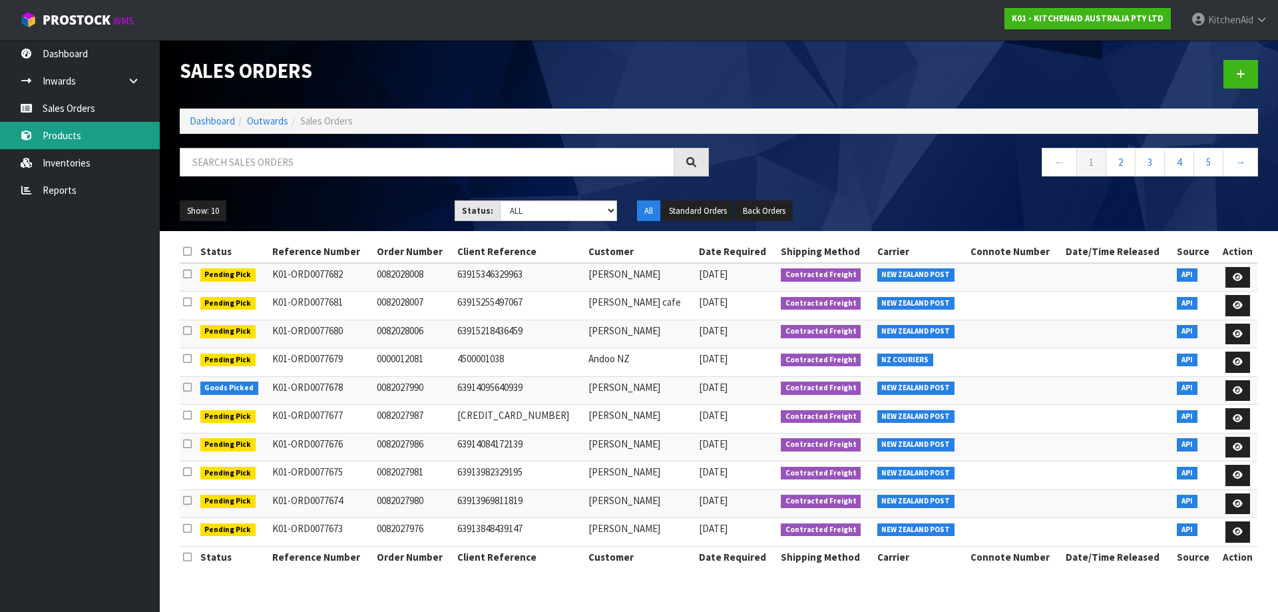
click at [55, 132] on link "Products" at bounding box center [80, 135] width 160 height 27
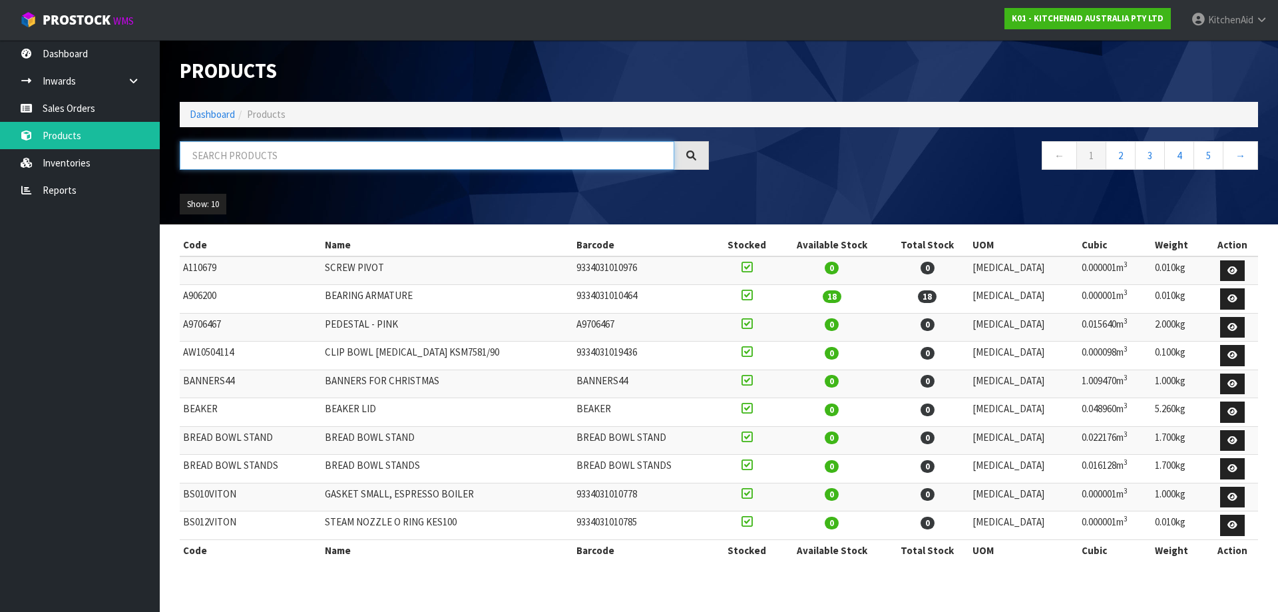
click at [399, 154] on input "text" at bounding box center [427, 155] width 495 height 29
paste input "5KSM180WSAEG"
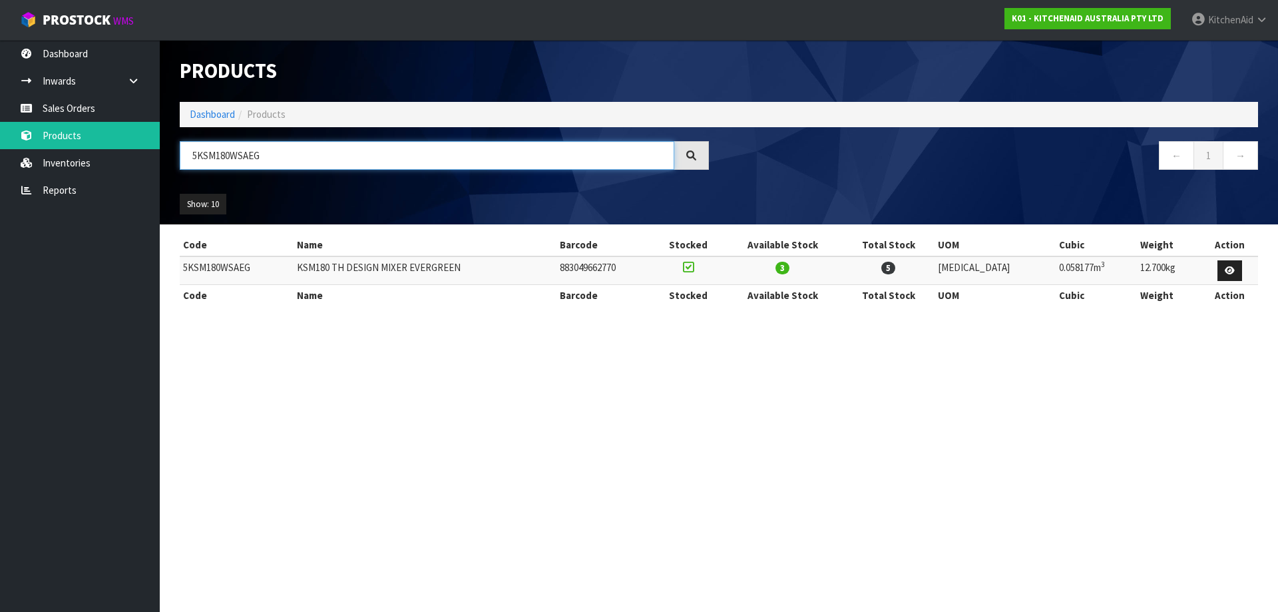
type input "5KSM180WSAEG"
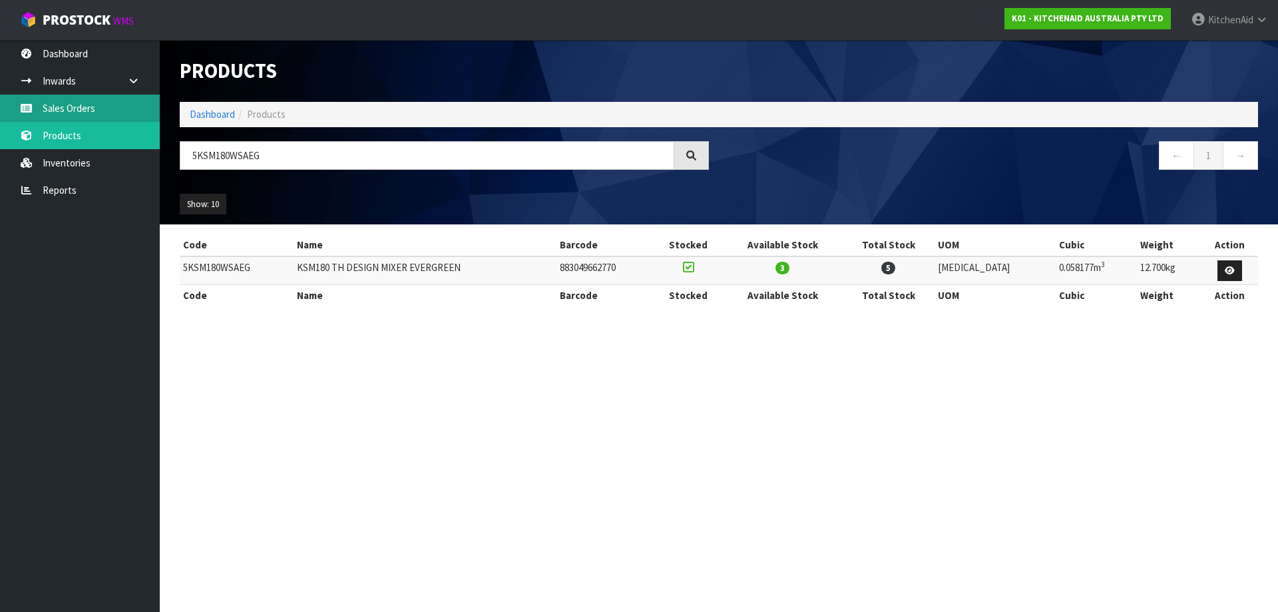
click at [68, 99] on link "Sales Orders" at bounding box center [80, 108] width 160 height 27
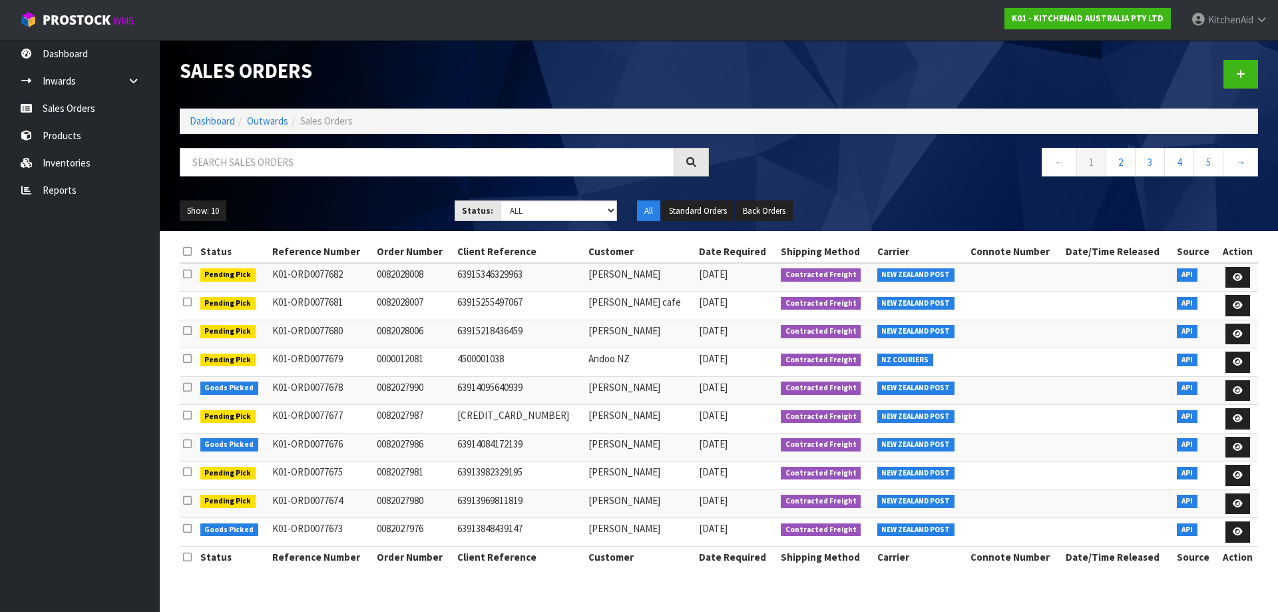
click at [206, 222] on div "Show: 10 5 10 25 50 Status: Draft Pending Allocated Pending Pick Goods Picked G…" at bounding box center [719, 210] width 1098 height 41
click at [205, 214] on button "Show: 10" at bounding box center [203, 210] width 47 height 21
click at [210, 274] on link "25" at bounding box center [232, 272] width 105 height 18
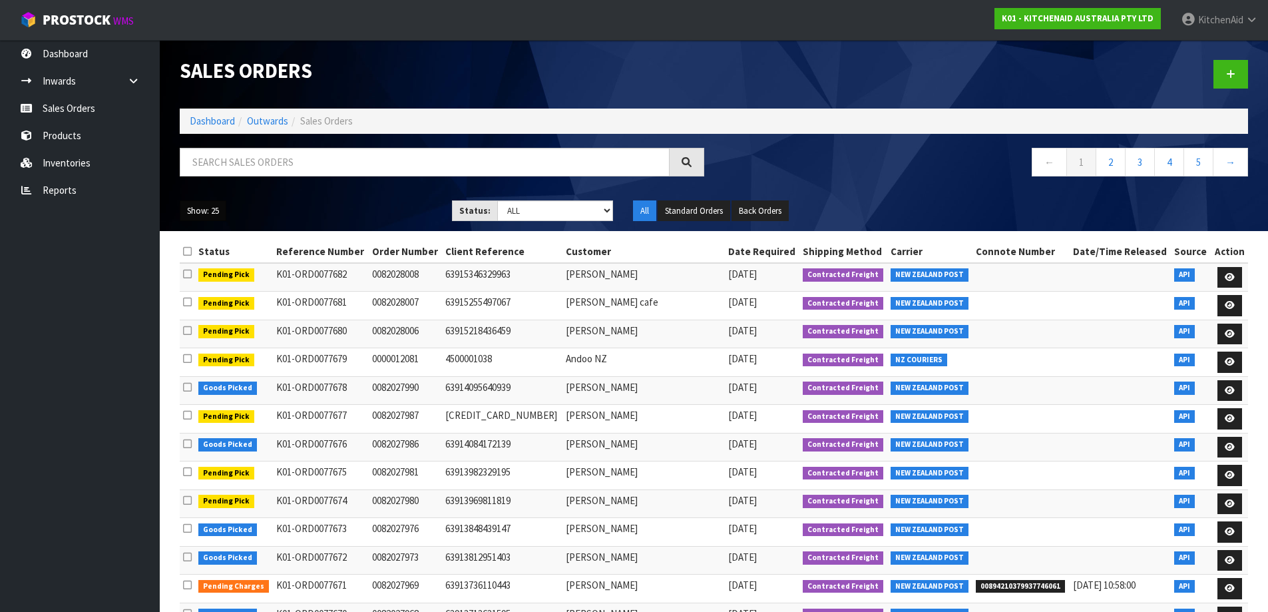
click at [204, 212] on button "Show: 25" at bounding box center [203, 210] width 47 height 21
click at [201, 292] on link "50" at bounding box center [232, 290] width 105 height 18
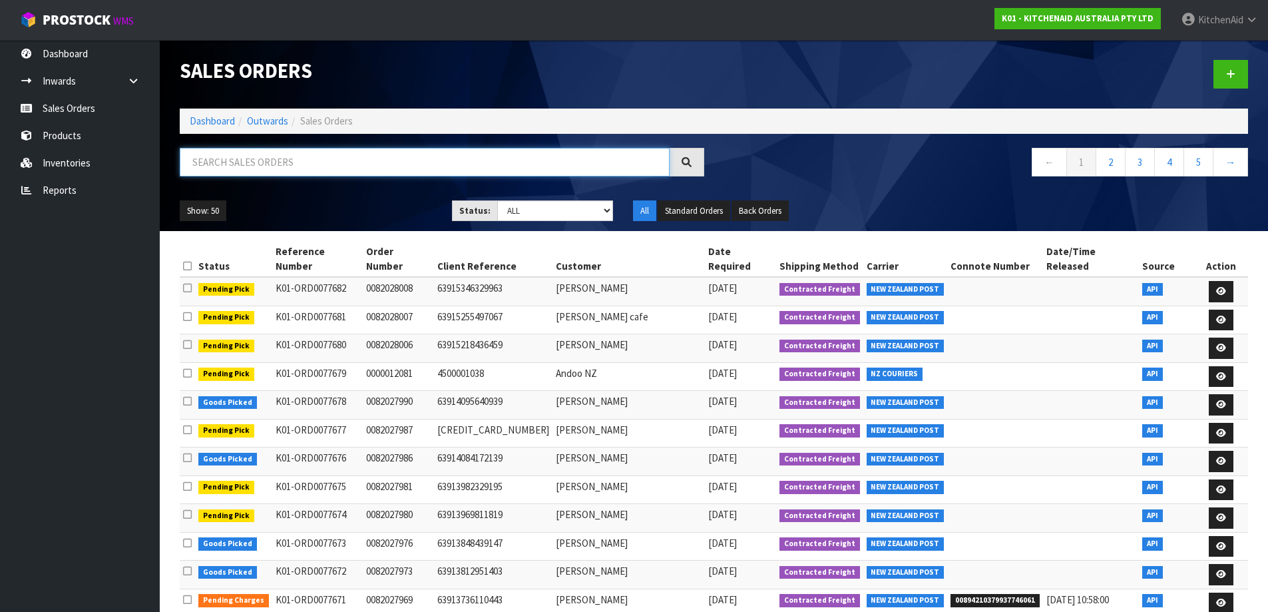
click at [244, 164] on input "text" at bounding box center [425, 162] width 490 height 29
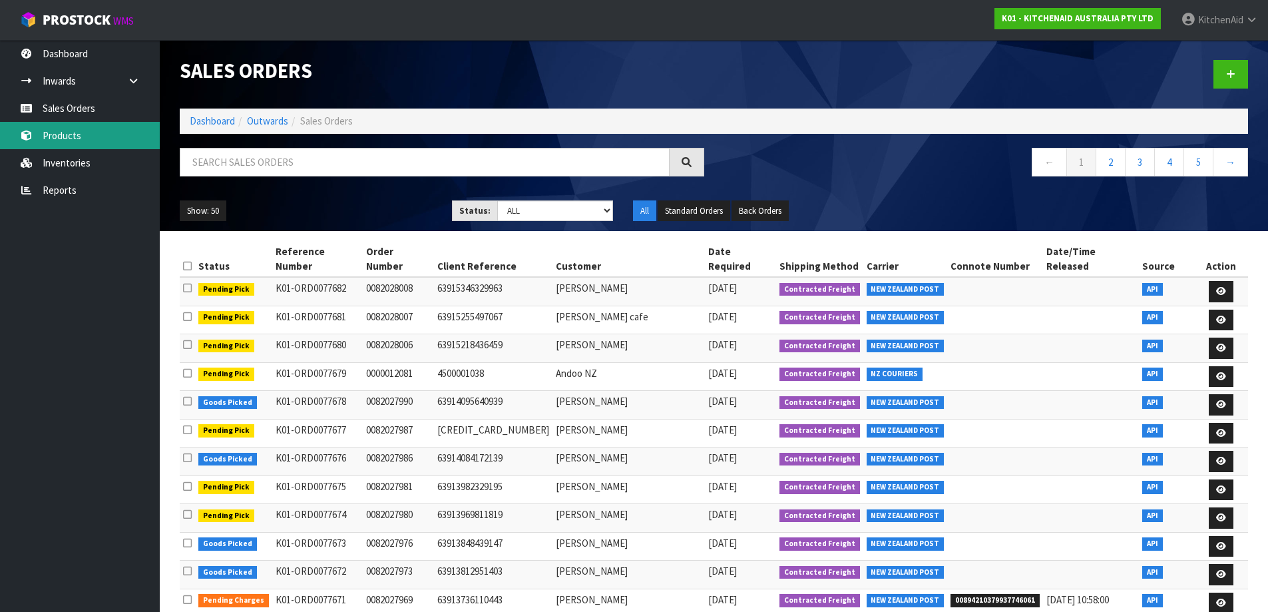
click at [78, 131] on link "Products" at bounding box center [80, 135] width 160 height 27
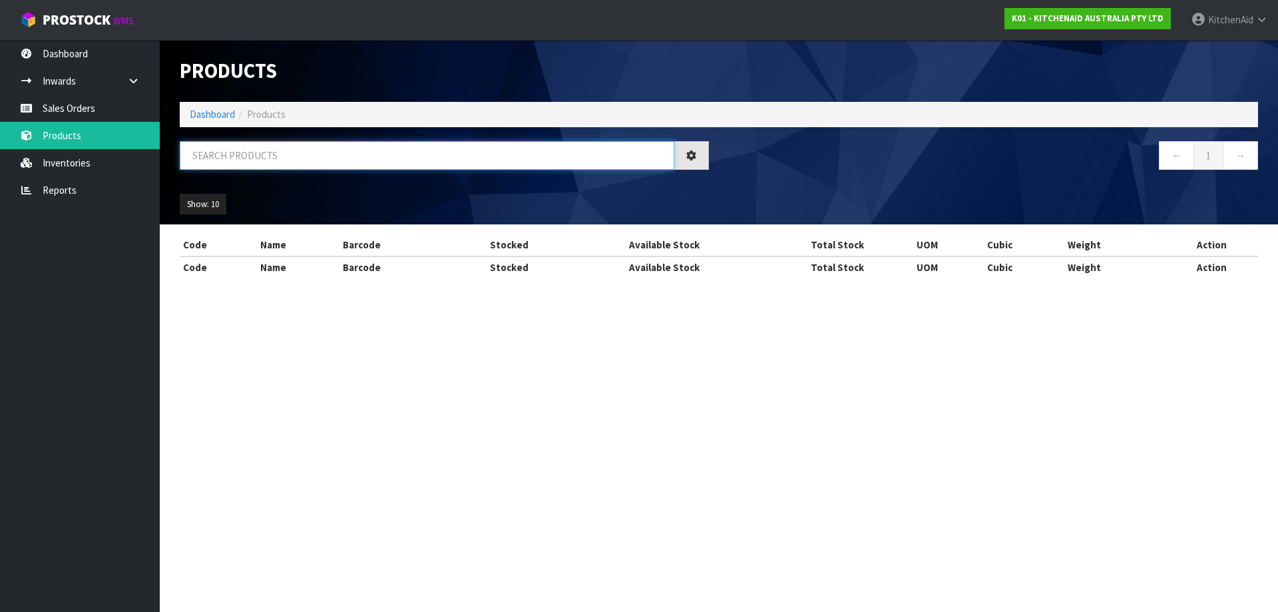
click at [254, 162] on input "text" at bounding box center [427, 155] width 495 height 29
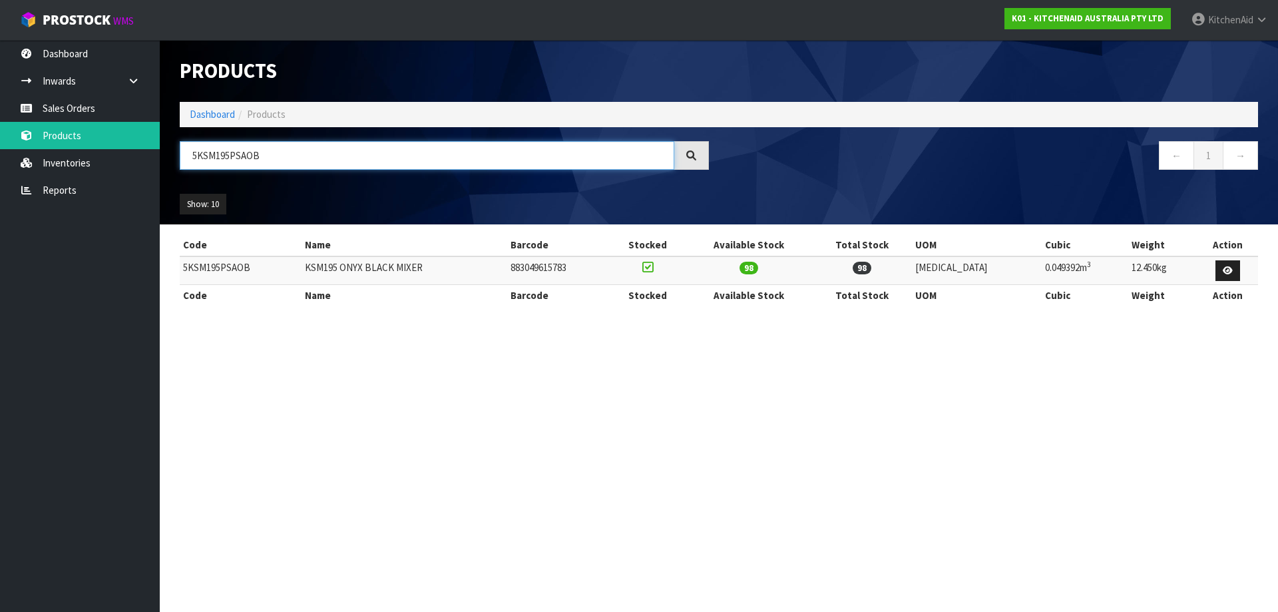
type input "5KSM195PSAOB"
drag, startPoint x: 606, startPoint y: 270, endPoint x: 534, endPoint y: 268, distance: 72.6
click at [534, 268] on tr "5KSM195PSAOB KSM195 ONYX BLACK MIXER 883049615783 98 98 [MEDICAL_DATA] 0.049392…" at bounding box center [719, 270] width 1078 height 29
copy tr "883049615783"
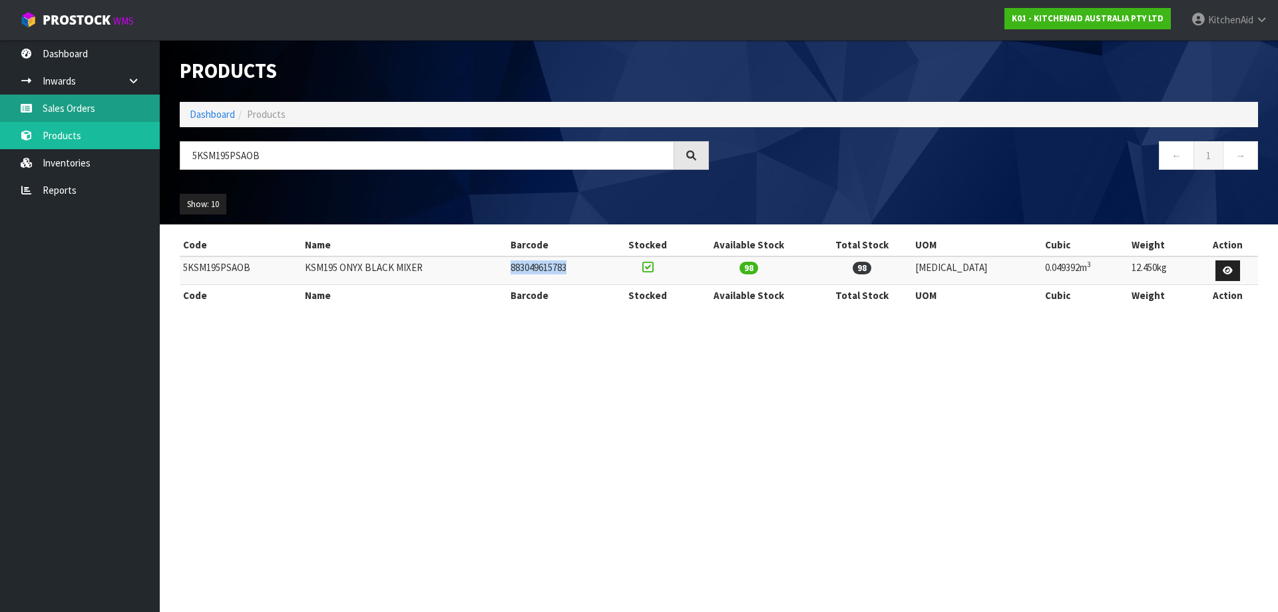
click at [77, 110] on link "Sales Orders" at bounding box center [80, 108] width 160 height 27
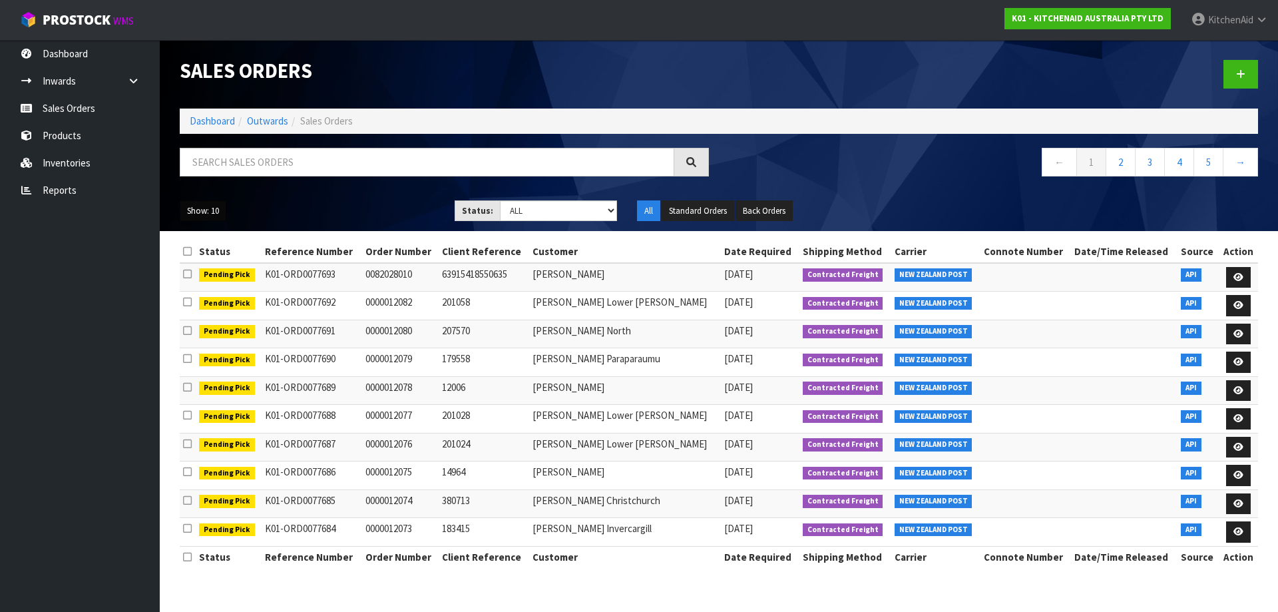
click at [220, 218] on button "Show: 10" at bounding box center [203, 210] width 47 height 21
click at [863, 181] on div "← 1 2 3 4 5 →" at bounding box center [993, 169] width 549 height 43
click at [1233, 279] on icon at bounding box center [1238, 277] width 10 height 9
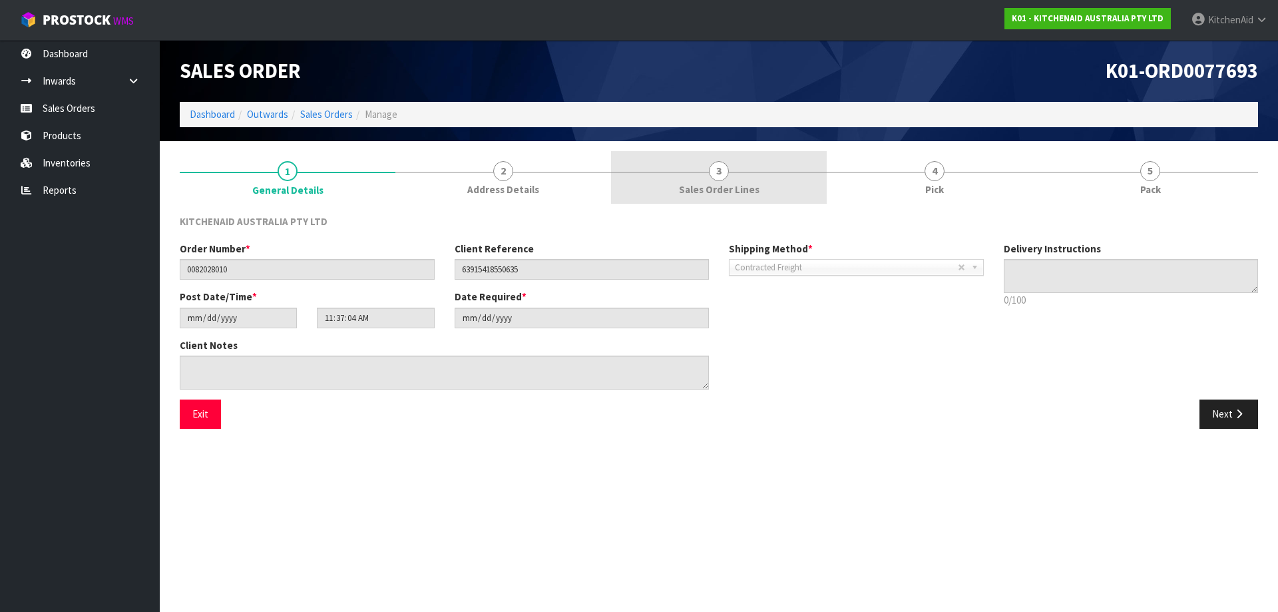
click at [721, 175] on span "3" at bounding box center [719, 171] width 20 height 20
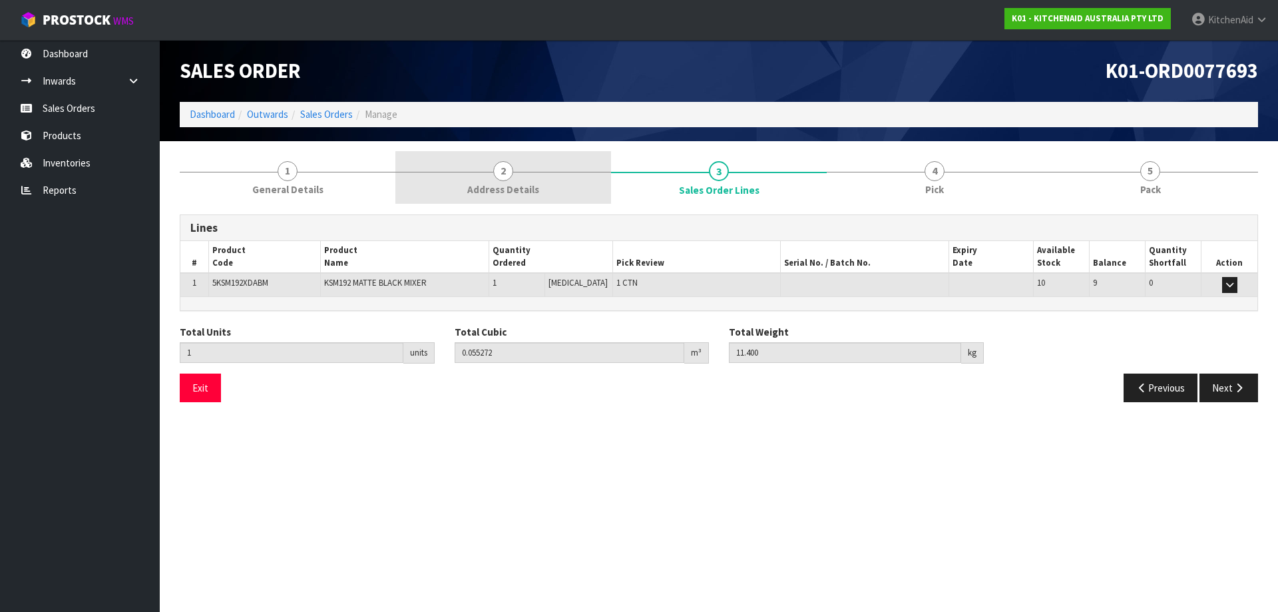
click at [478, 159] on link "2 Address Details" at bounding box center [503, 177] width 216 height 53
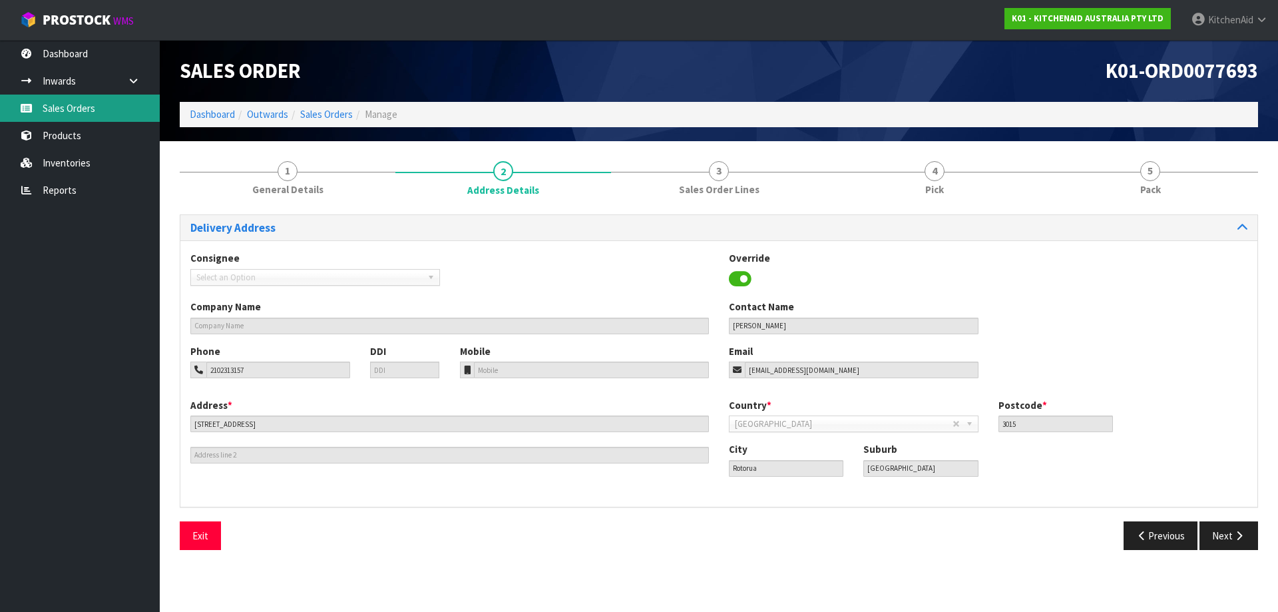
click at [115, 105] on link "Sales Orders" at bounding box center [80, 108] width 160 height 27
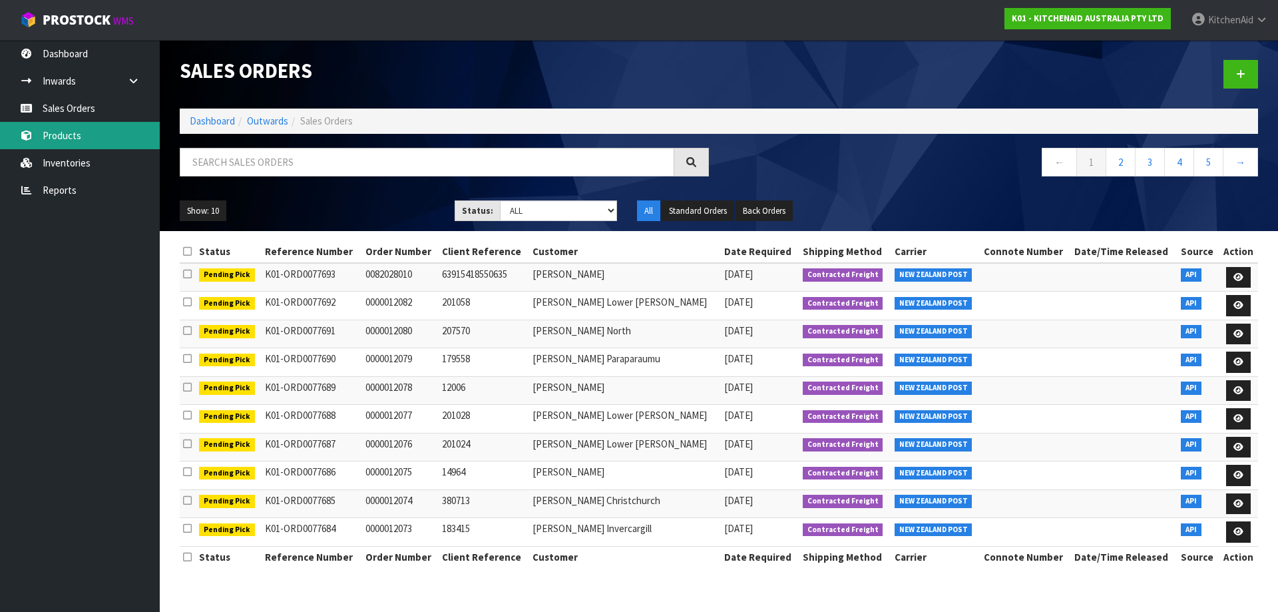
click at [81, 138] on link "Products" at bounding box center [80, 135] width 160 height 27
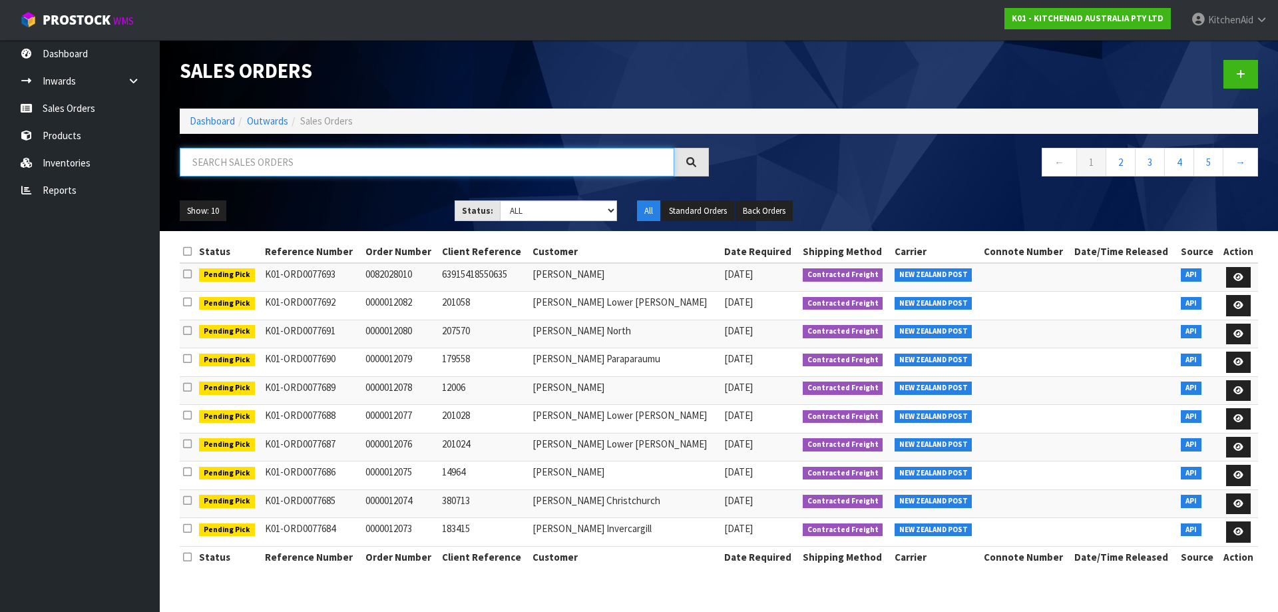
click at [286, 162] on input "text" at bounding box center [427, 162] width 495 height 29
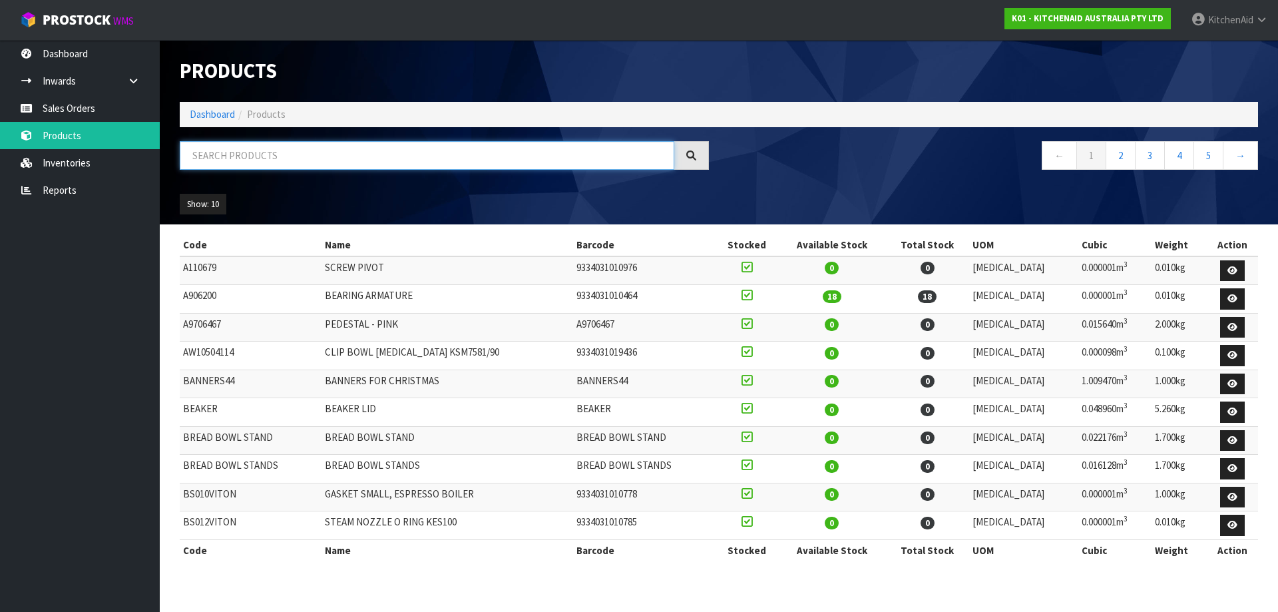
click at [264, 162] on input "text" at bounding box center [427, 155] width 495 height 29
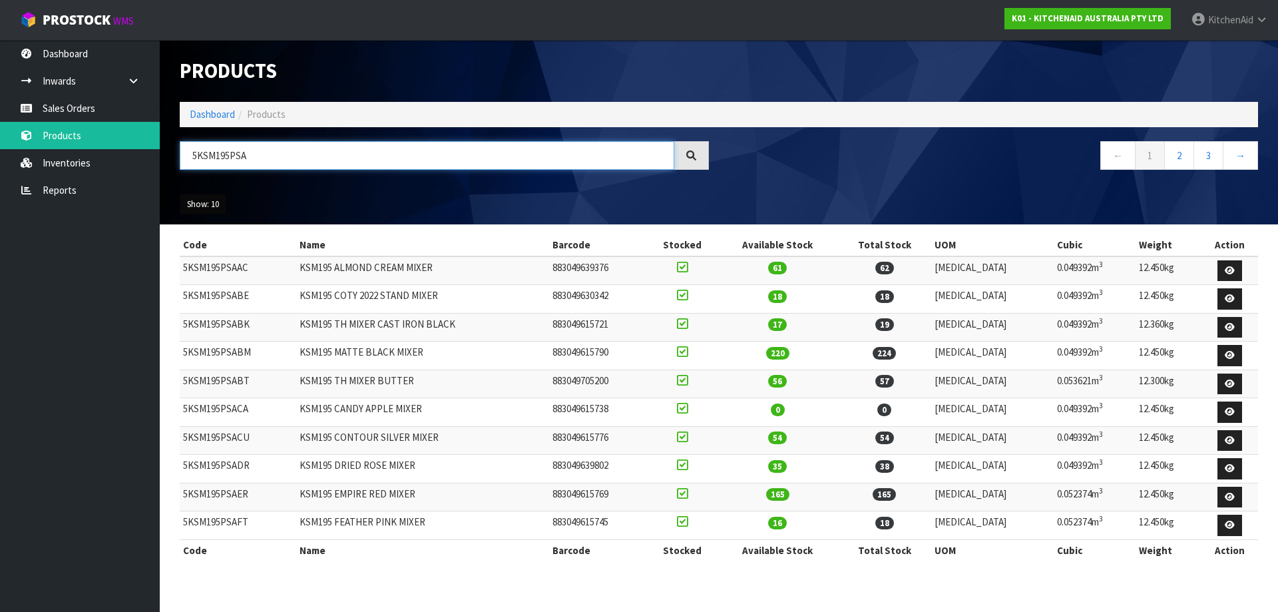
type input "5KSM195PSA"
click at [197, 194] on button "Show: 10" at bounding box center [203, 204] width 47 height 21
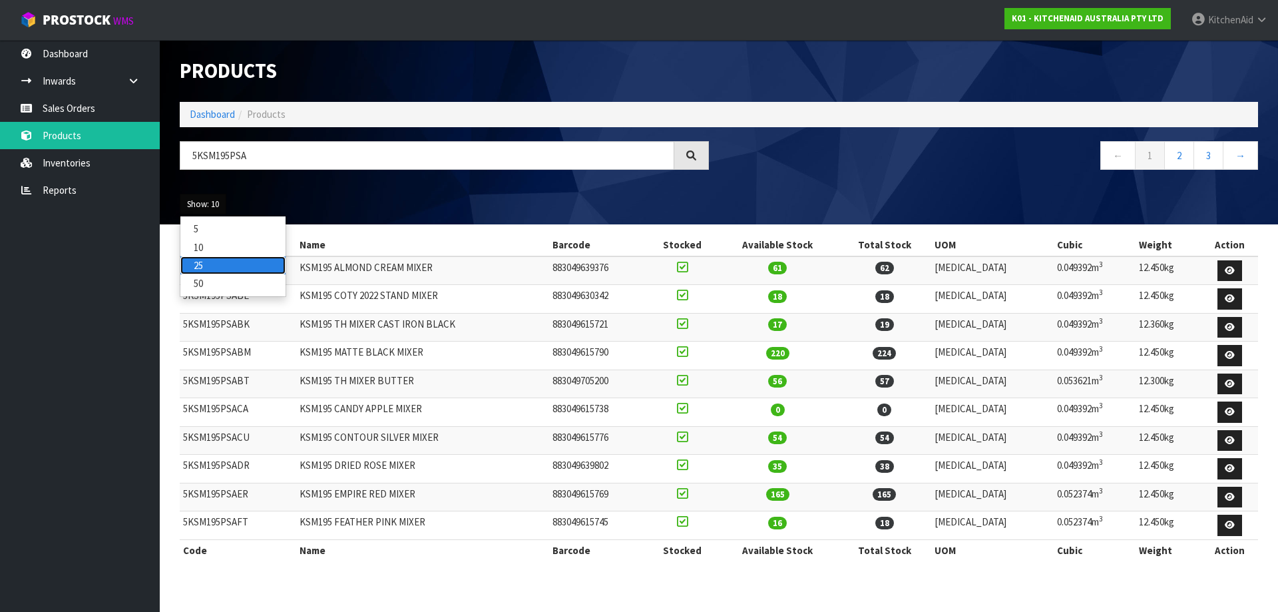
click at [209, 260] on link "25" at bounding box center [232, 265] width 105 height 18
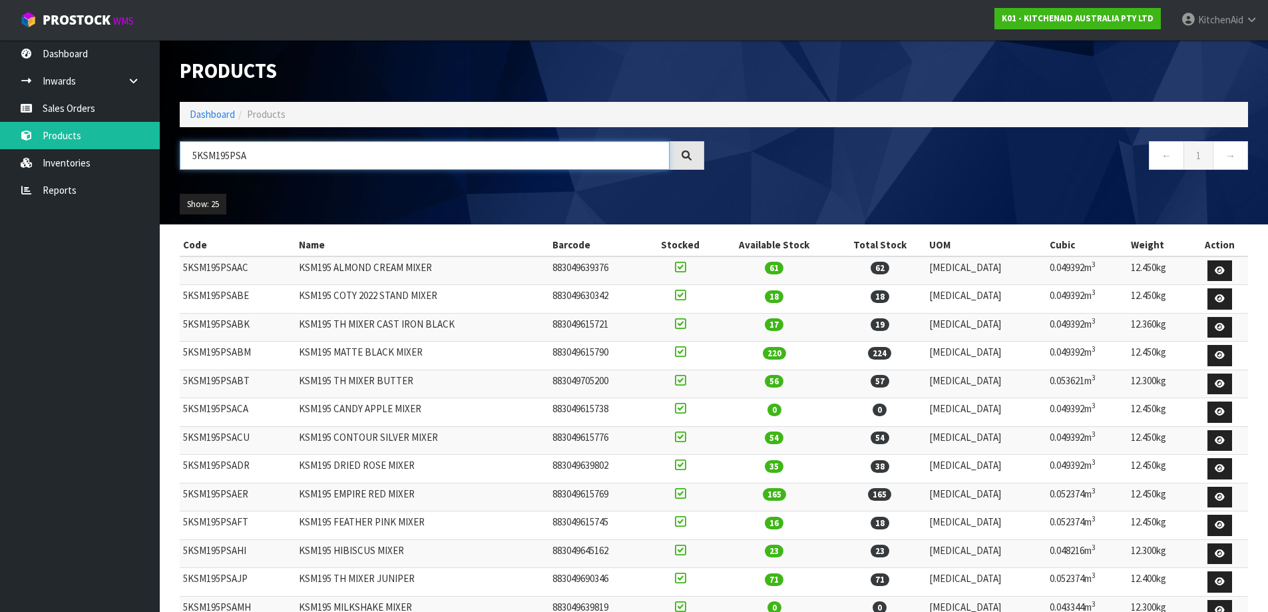
drag, startPoint x: 260, startPoint y: 162, endPoint x: 238, endPoint y: 157, distance: 22.6
click at [238, 157] on input "5KSM195PSA" at bounding box center [425, 155] width 490 height 29
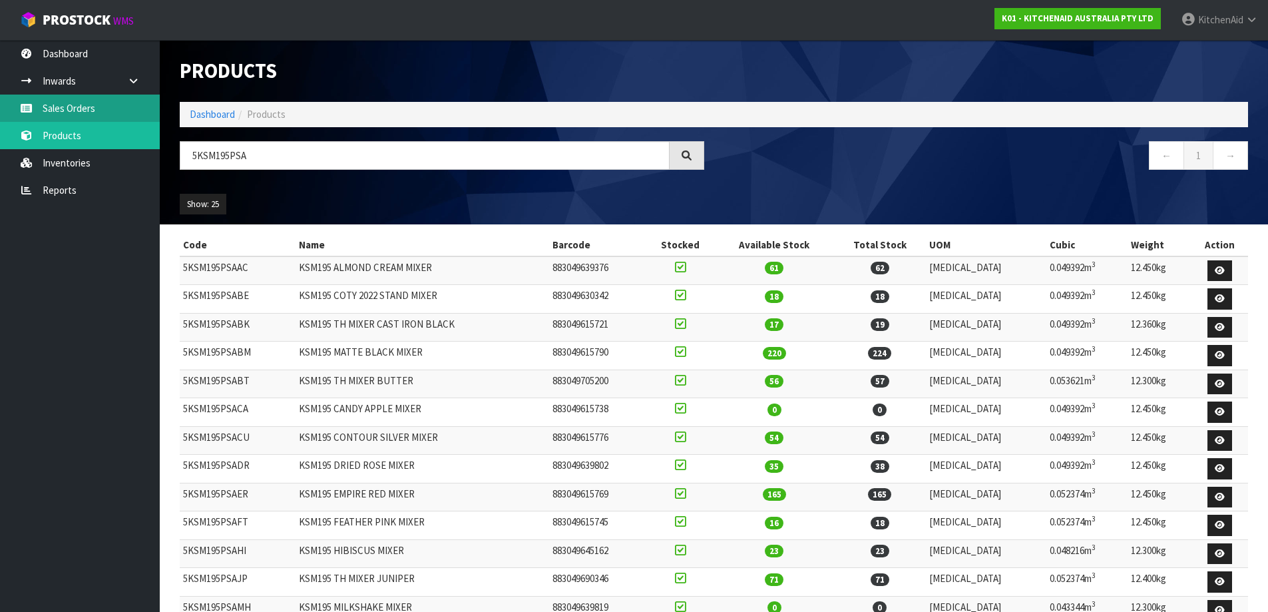
click at [72, 106] on link "Sales Orders" at bounding box center [80, 108] width 160 height 27
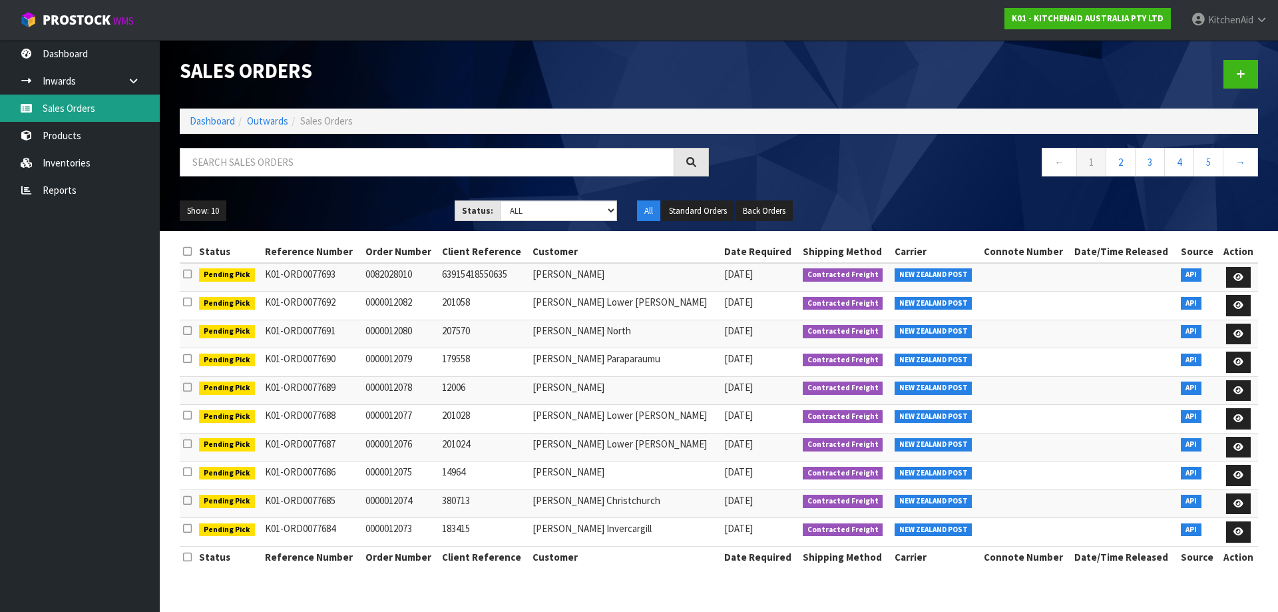
click at [73, 120] on link "Sales Orders" at bounding box center [80, 108] width 160 height 27
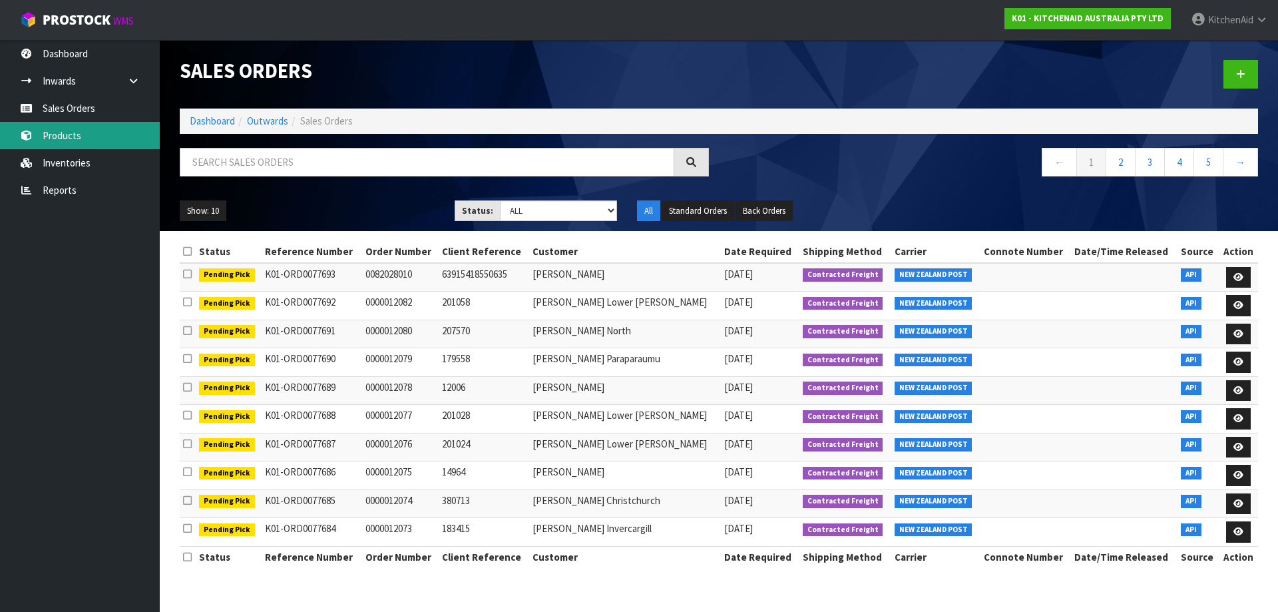
click at [77, 126] on link "Products" at bounding box center [80, 135] width 160 height 27
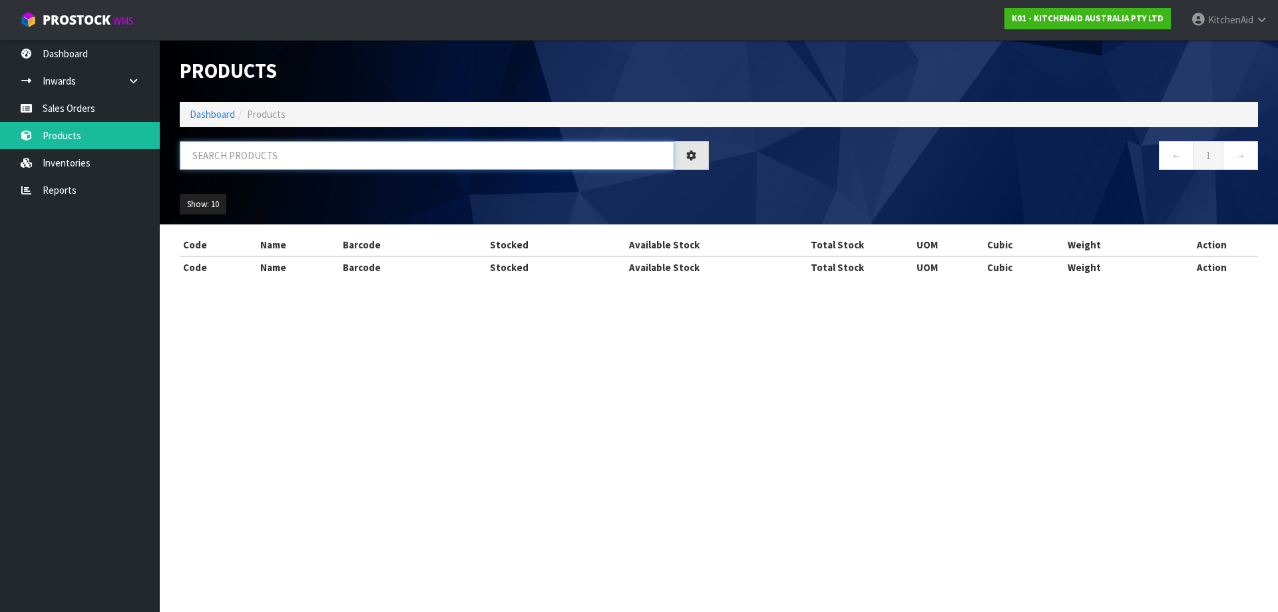
click at [328, 161] on input "text" at bounding box center [427, 155] width 495 height 29
paste input "5KSM195PSAOA"
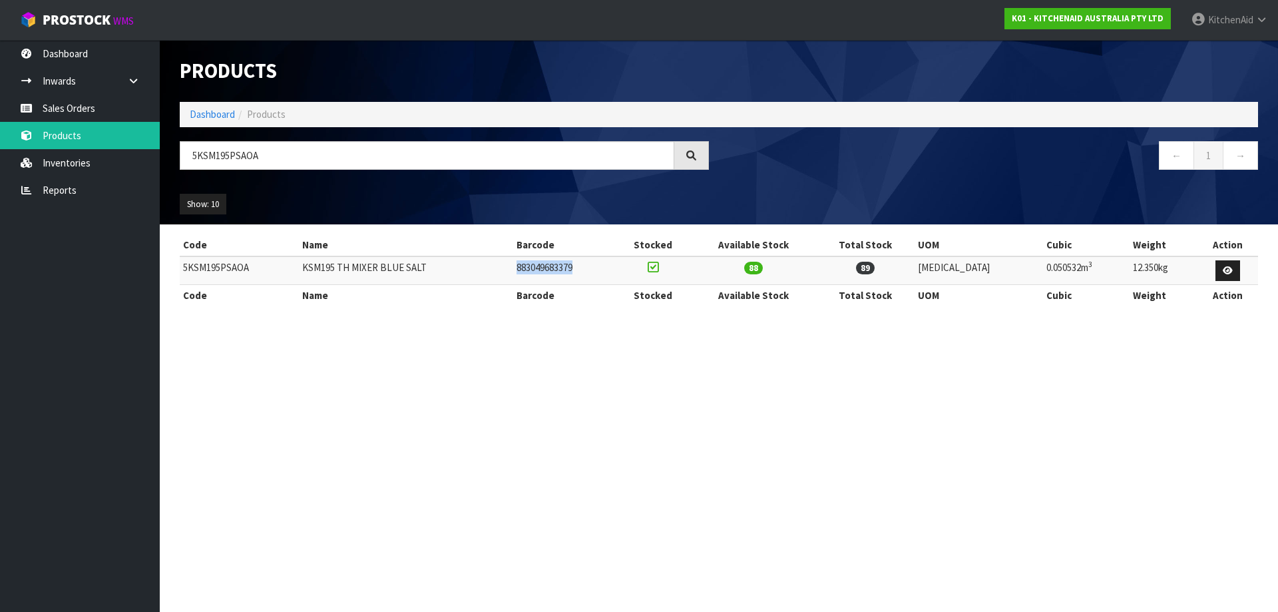
drag, startPoint x: 607, startPoint y: 270, endPoint x: 545, endPoint y: 266, distance: 62.1
click at [545, 266] on td "883049683379" at bounding box center [564, 270] width 103 height 29
copy td "883049683379"
drag, startPoint x: 269, startPoint y: 160, endPoint x: 164, endPoint y: 154, distance: 104.7
click at [164, 154] on header "Products Import Products Drop file here to import csv template Dashboard Produc…" at bounding box center [719, 132] width 1118 height 184
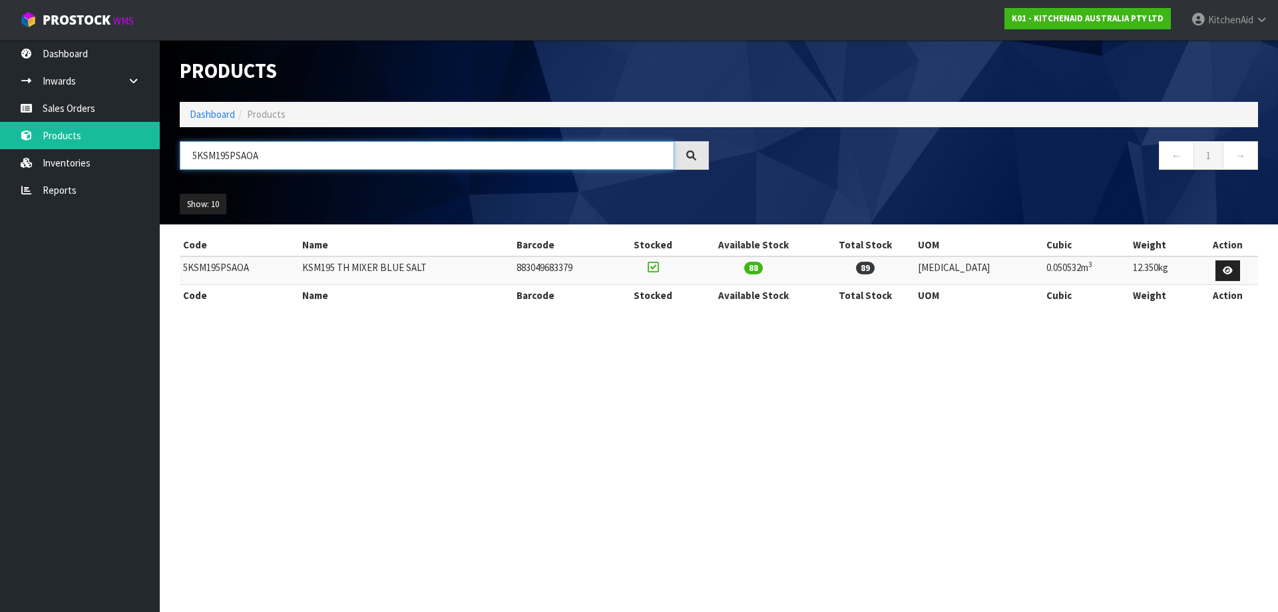
paste input "70SHXAPL"
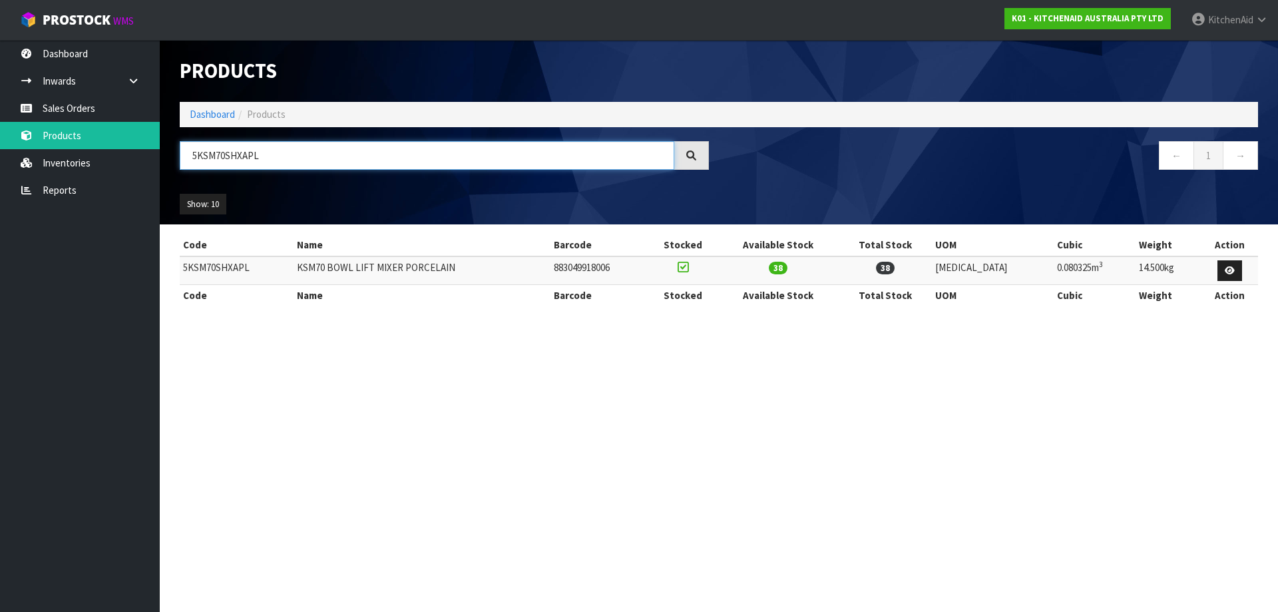
type input "5KSM70SHXAPL"
drag, startPoint x: 644, startPoint y: 269, endPoint x: 578, endPoint y: 268, distance: 65.2
click at [578, 268] on td "883049918006" at bounding box center [598, 270] width 97 height 29
copy td "883049918006"
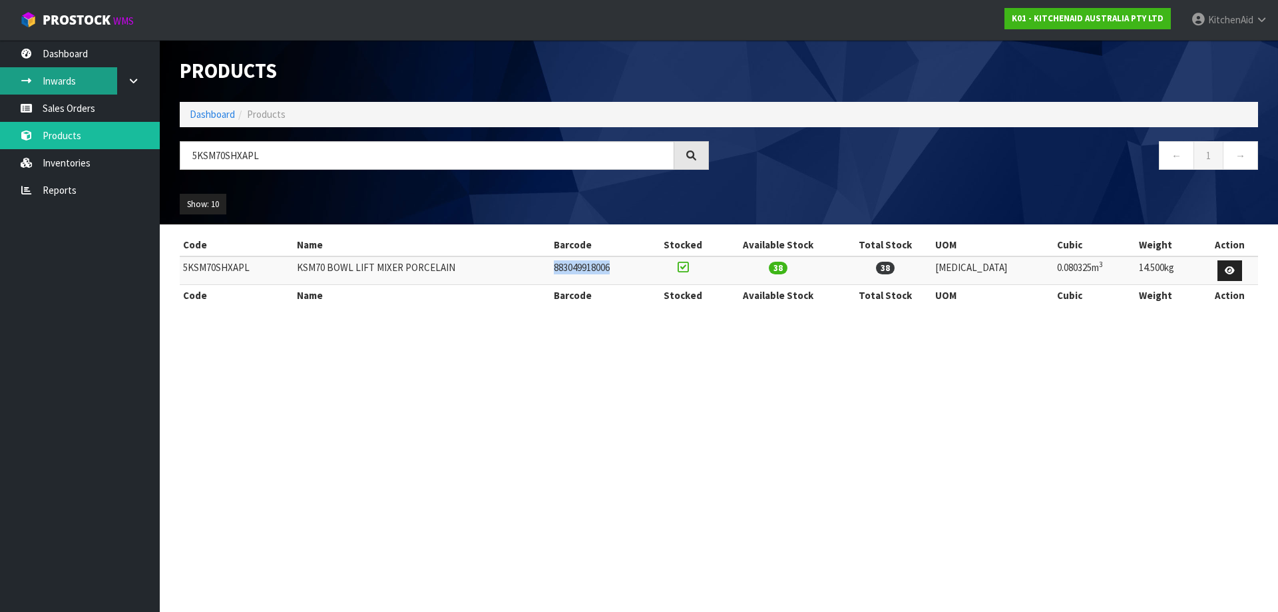
click at [67, 93] on link "Inwards" at bounding box center [80, 80] width 160 height 27
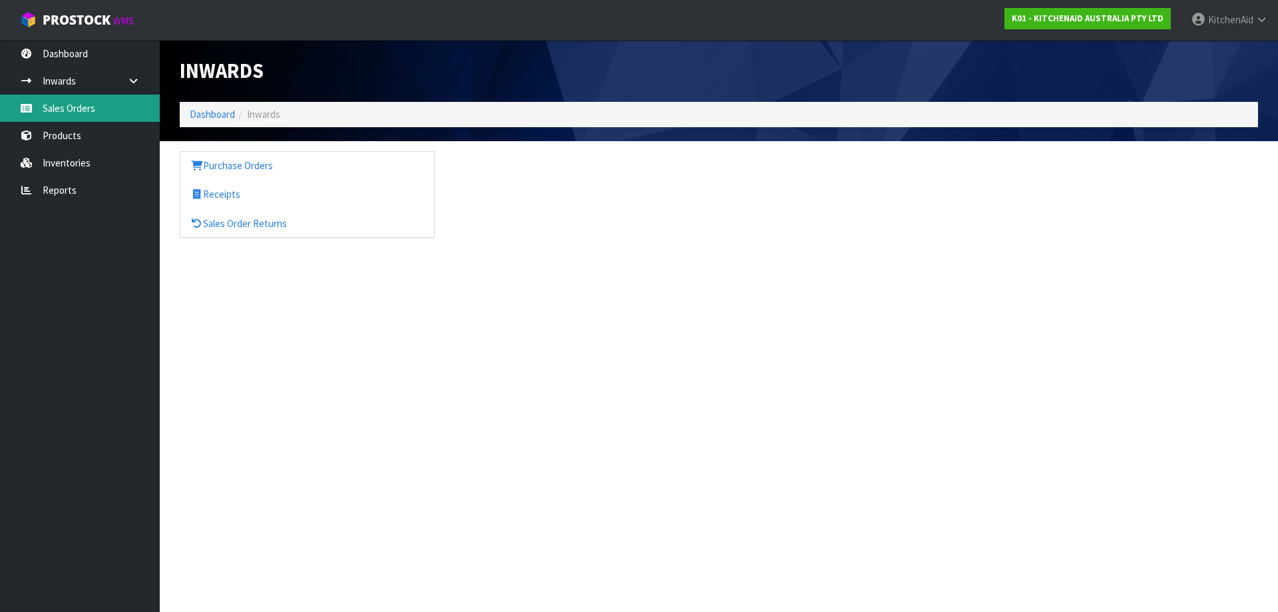
click at [80, 108] on link "Sales Orders" at bounding box center [80, 108] width 160 height 27
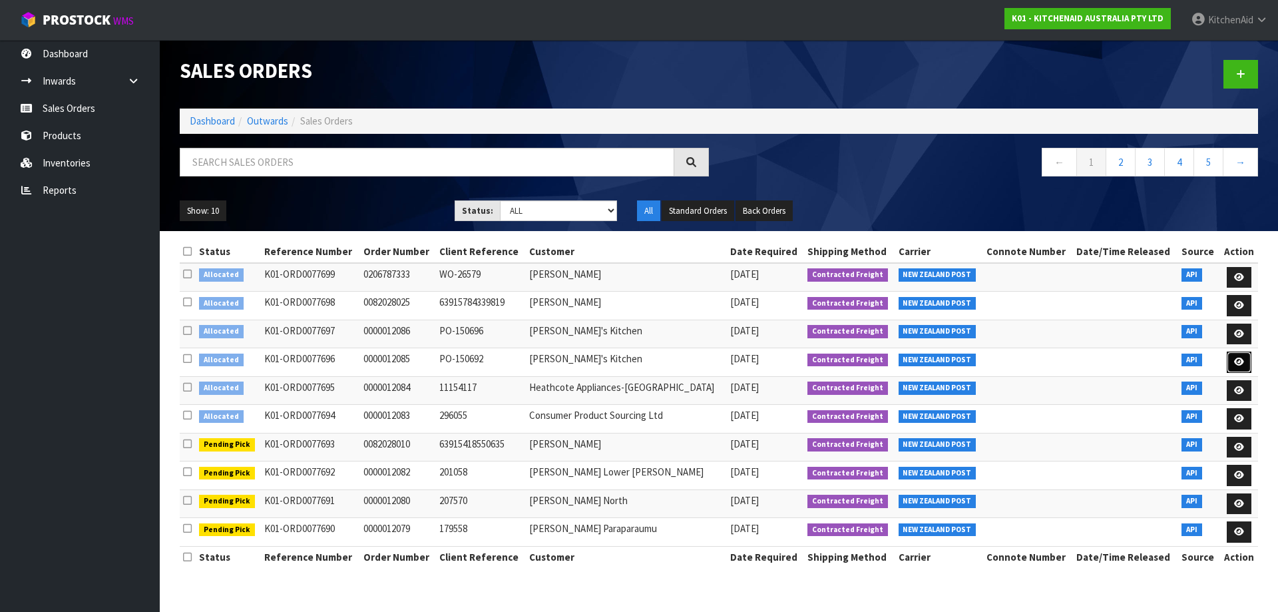
click at [1238, 359] on icon at bounding box center [1239, 361] width 10 height 9
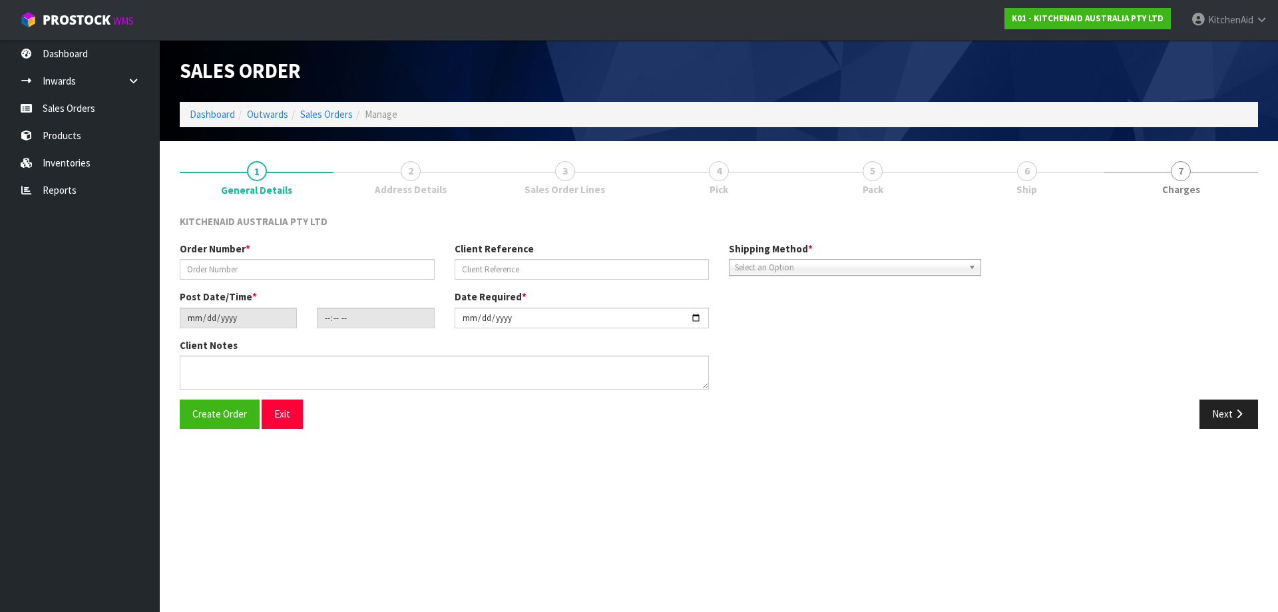
click at [578, 184] on span "Sales Order Lines" at bounding box center [565, 189] width 81 height 14
click at [1221, 423] on button "Next" at bounding box center [1228, 413] width 59 height 29
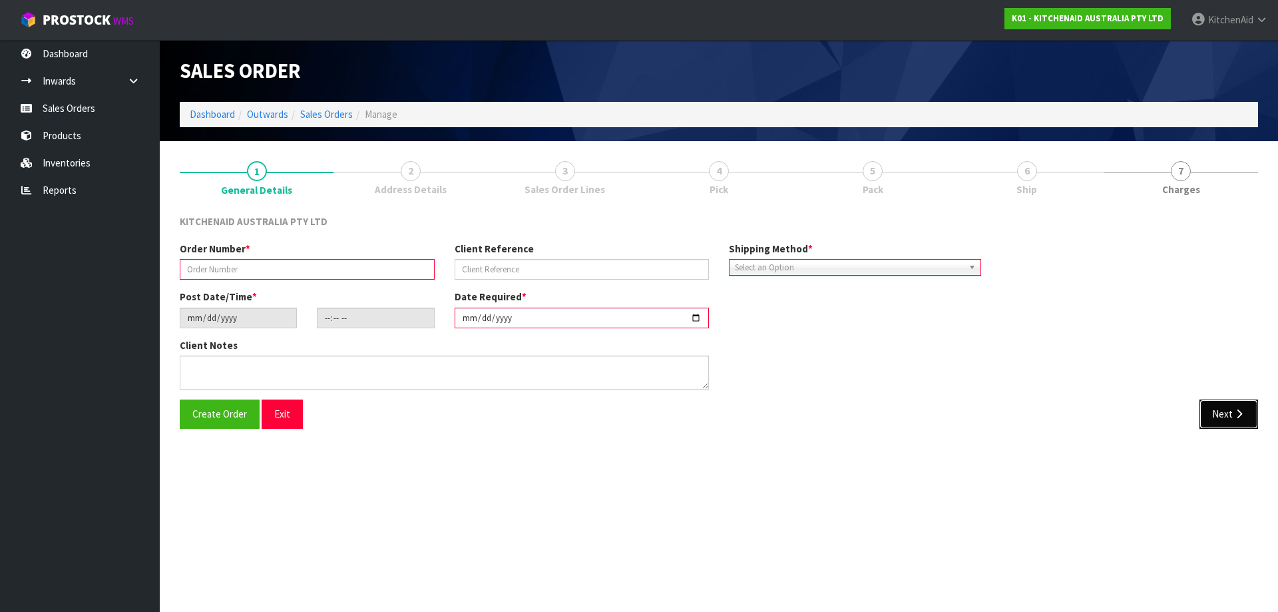
click at [1219, 415] on button "Next" at bounding box center [1228, 413] width 59 height 29
click at [271, 405] on button "Exit" at bounding box center [282, 413] width 41 height 29
type input "0000012085"
type input "PO-150692"
type input "[DATE]"
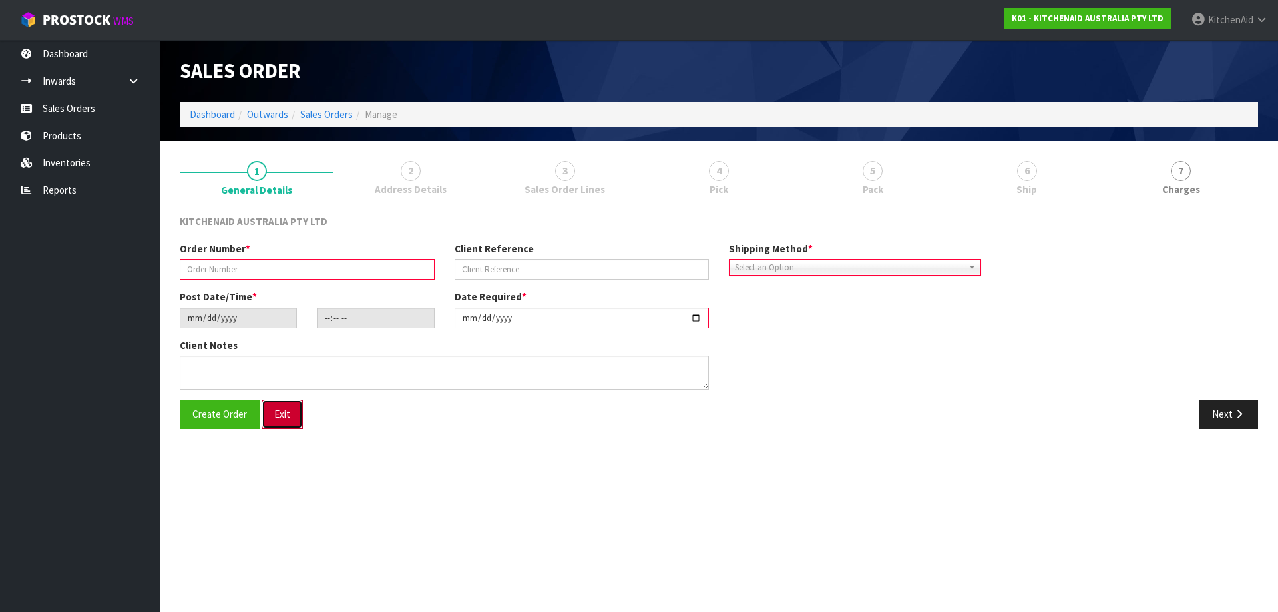
type input "13:32:25.000"
type input "[DATE]"
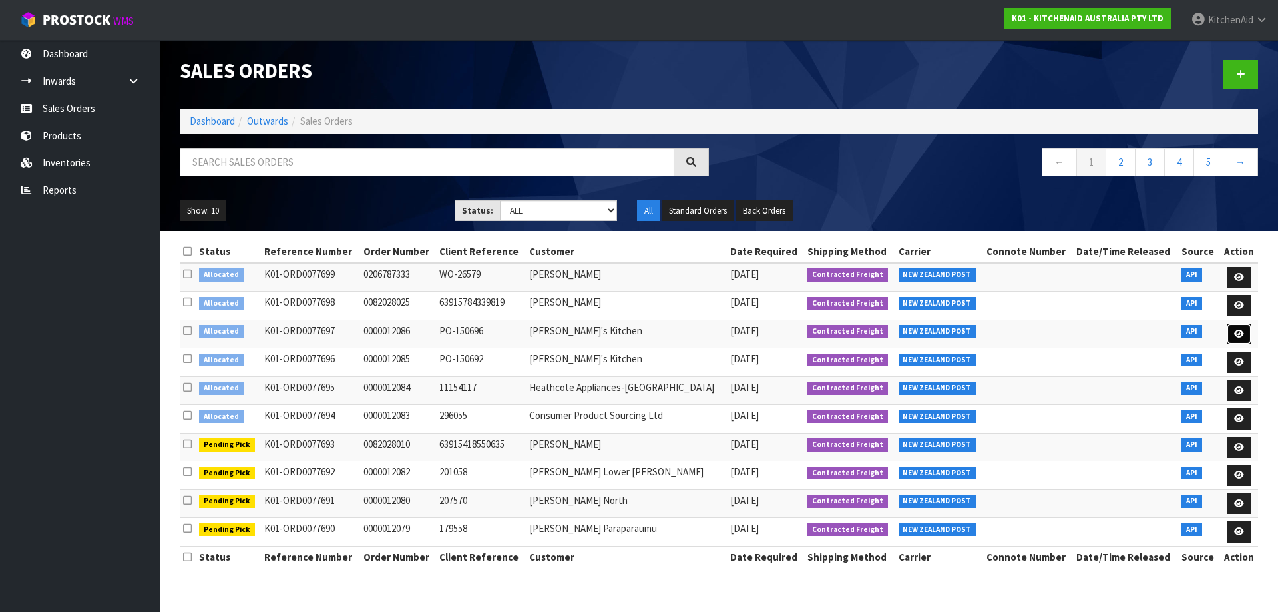
click at [1229, 333] on link at bounding box center [1239, 333] width 25 height 21
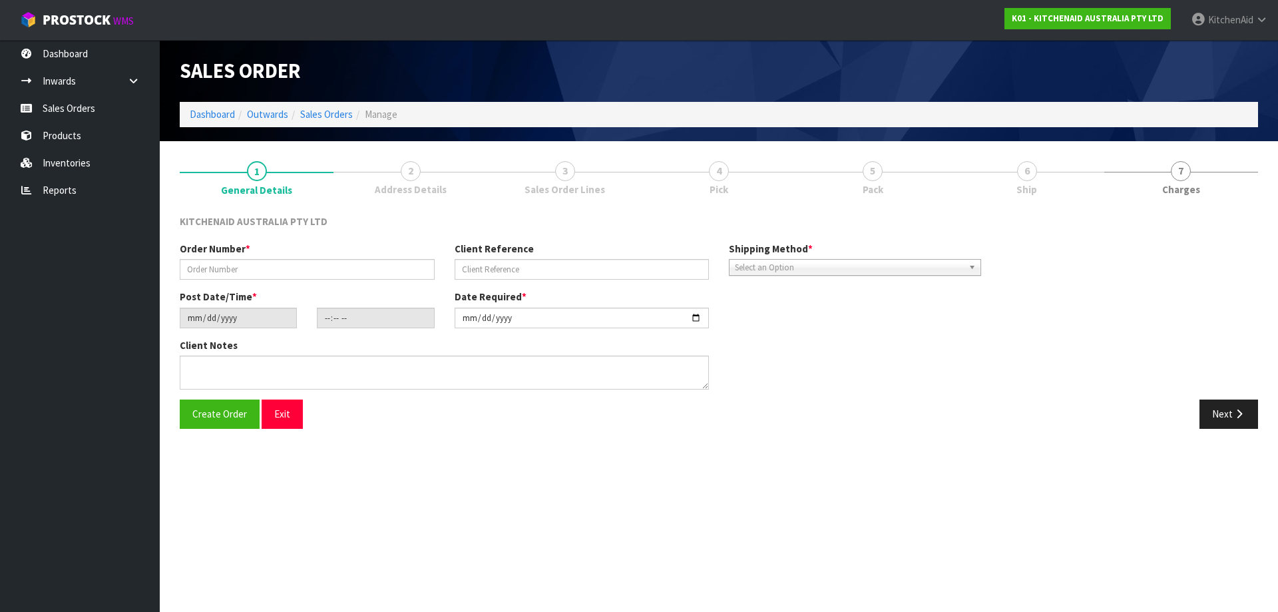
type input "0000012086"
type input "PO-150696"
type input "[DATE]"
type input "13:32:27.000"
type input "[DATE]"
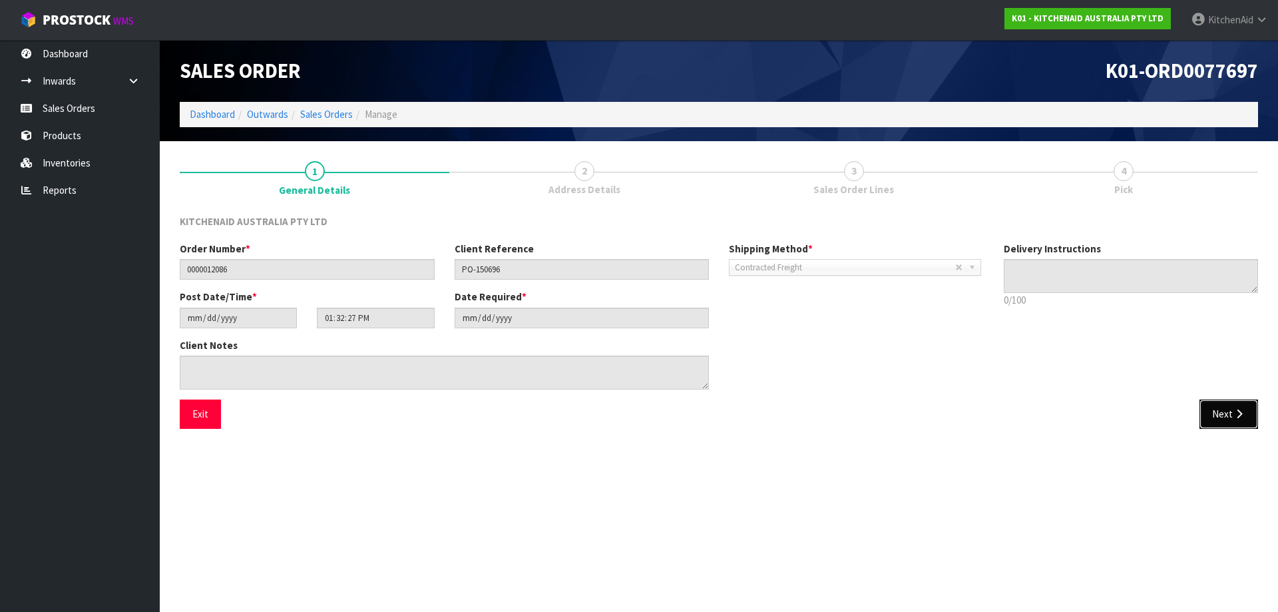
click at [1209, 419] on button "Next" at bounding box center [1228, 413] width 59 height 29
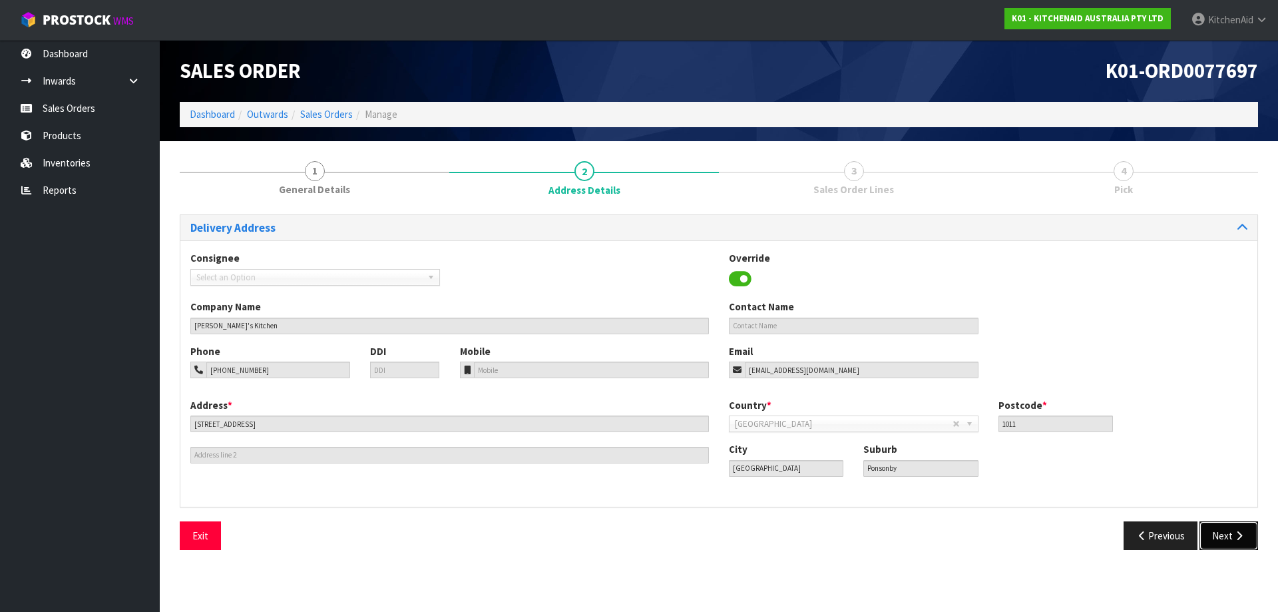
click at [1225, 536] on button "Next" at bounding box center [1228, 535] width 59 height 29
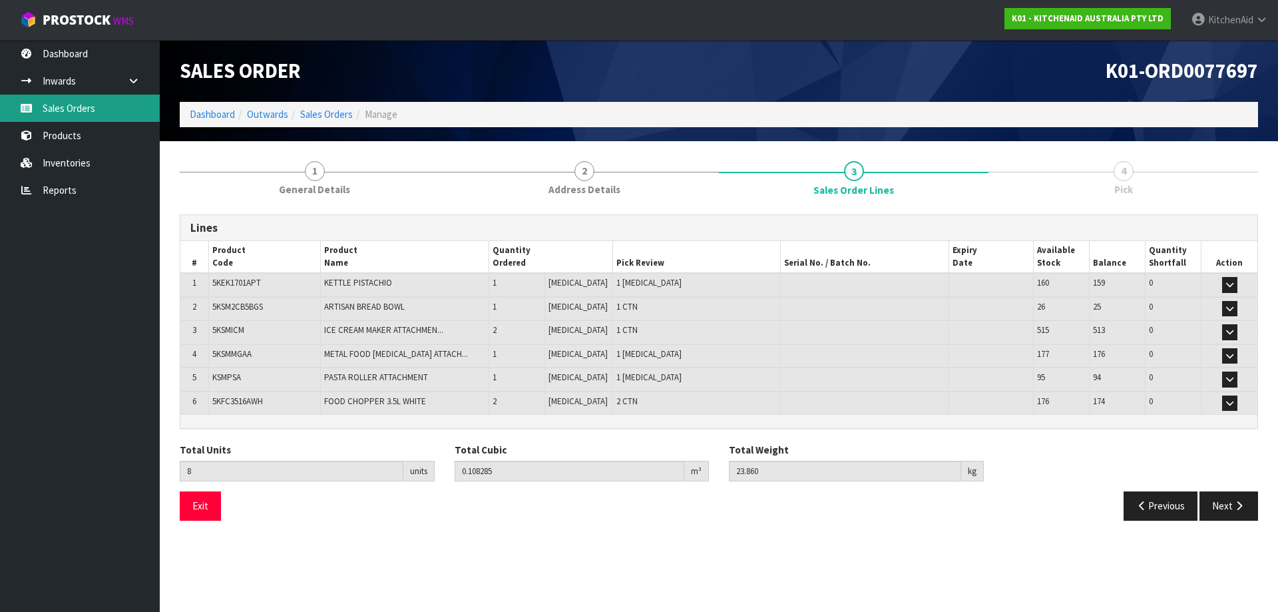
click at [81, 110] on link "Sales Orders" at bounding box center [80, 108] width 160 height 27
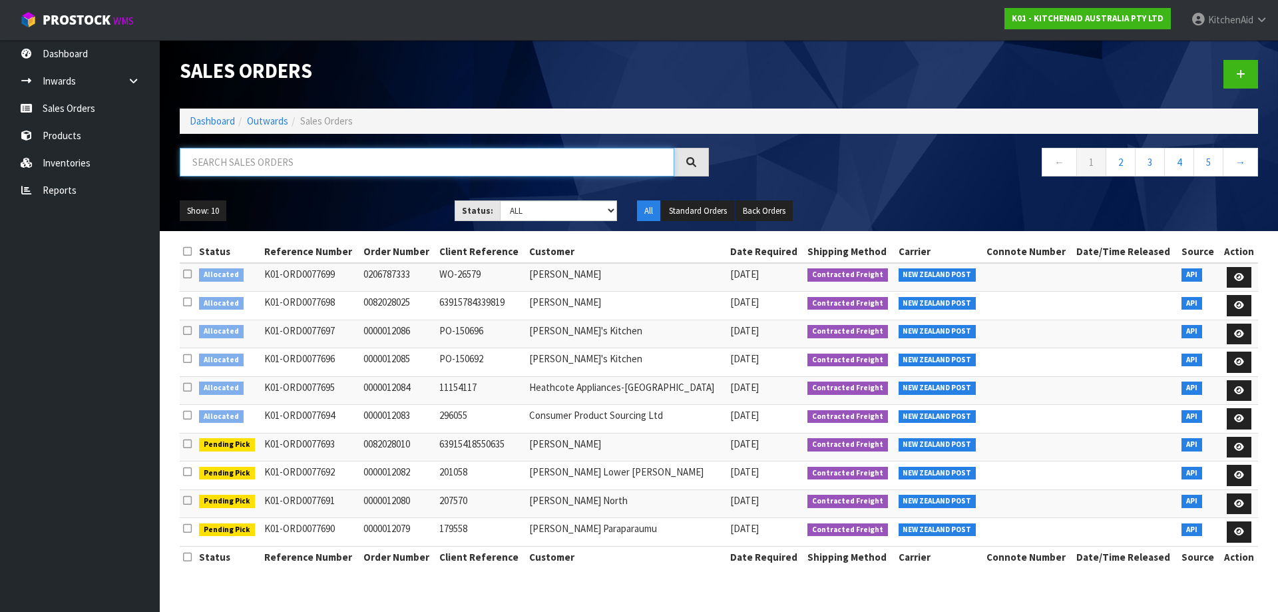
click at [333, 173] on input "text" at bounding box center [427, 162] width 495 height 29
paste input "1411838"
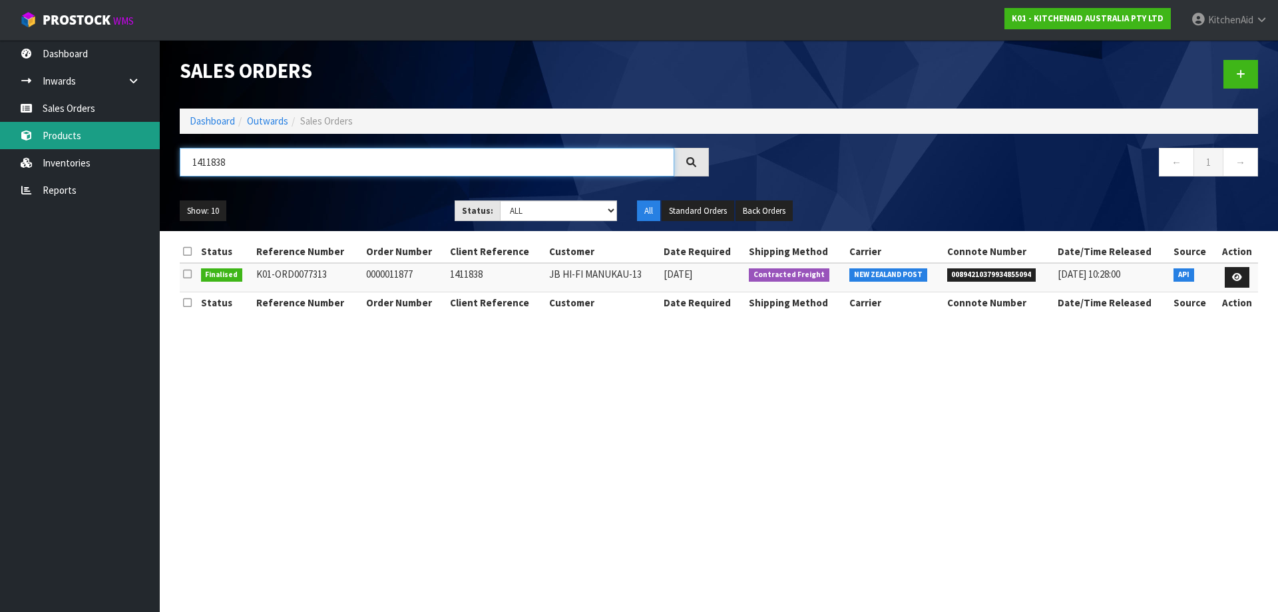
type input "1411838"
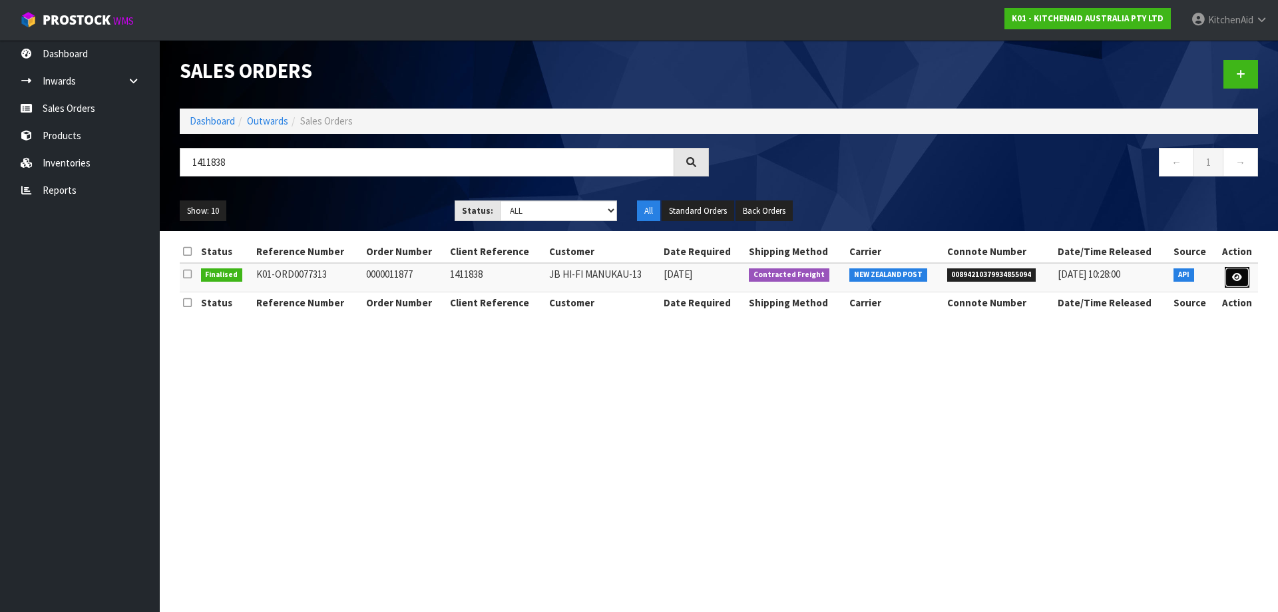
click at [1241, 282] on link at bounding box center [1237, 277] width 25 height 21
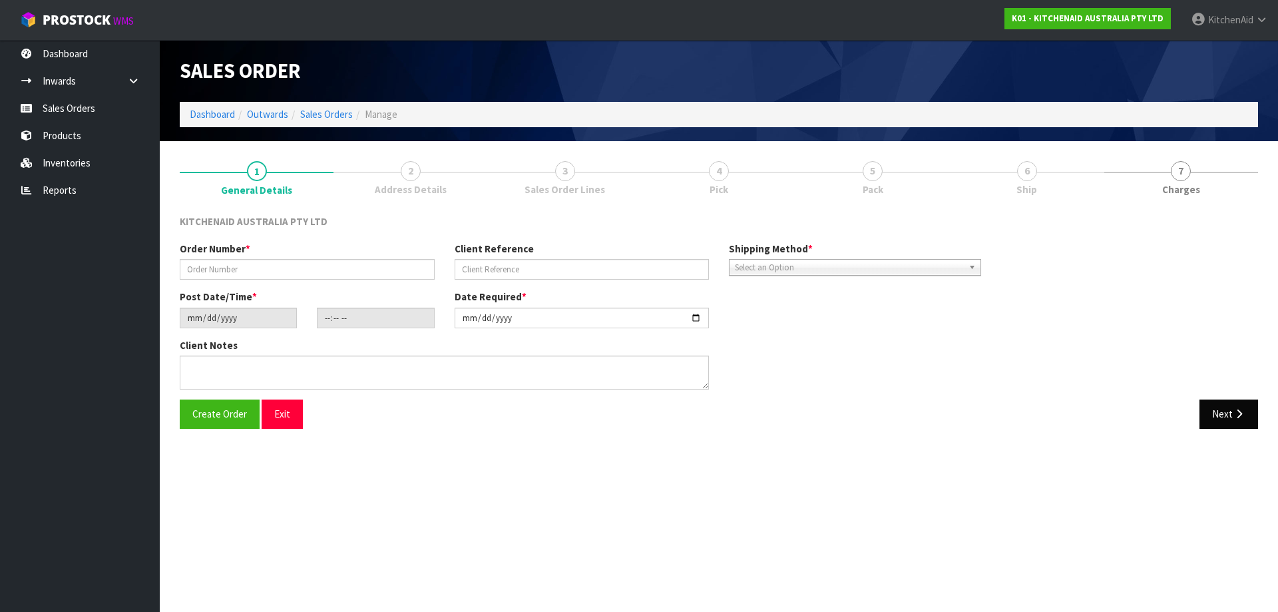
type input "0000011877"
type input "1411838"
type input "[DATE]"
type input "15:32:17.000"
type input "[DATE]"
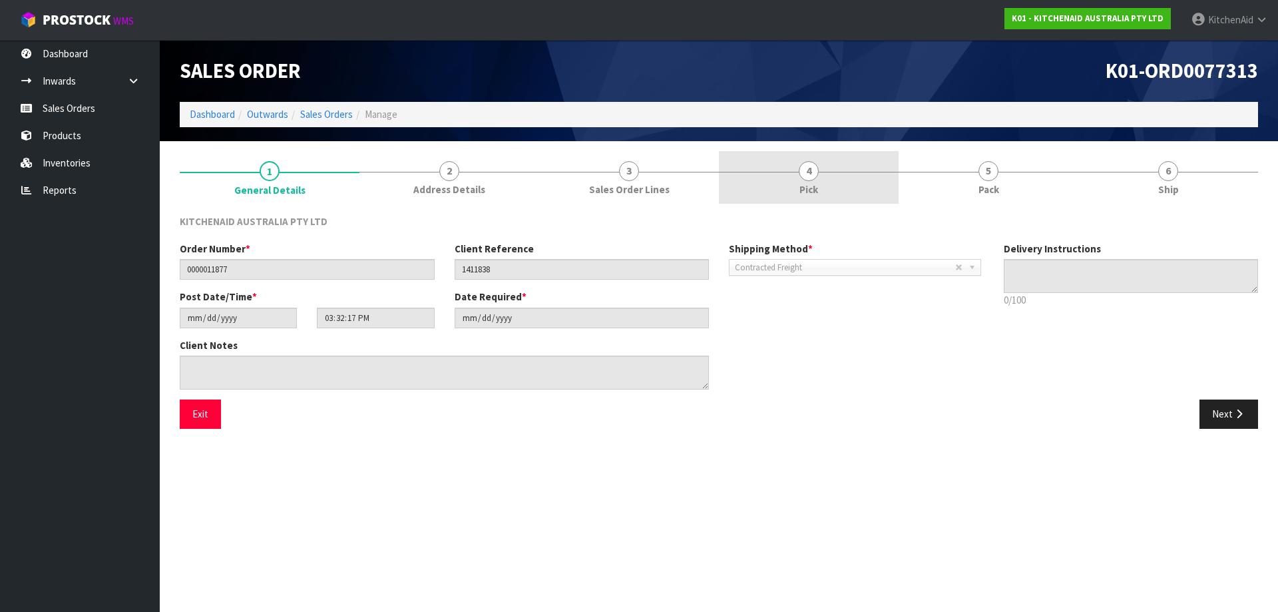
click at [811, 178] on span "4" at bounding box center [809, 171] width 20 height 20
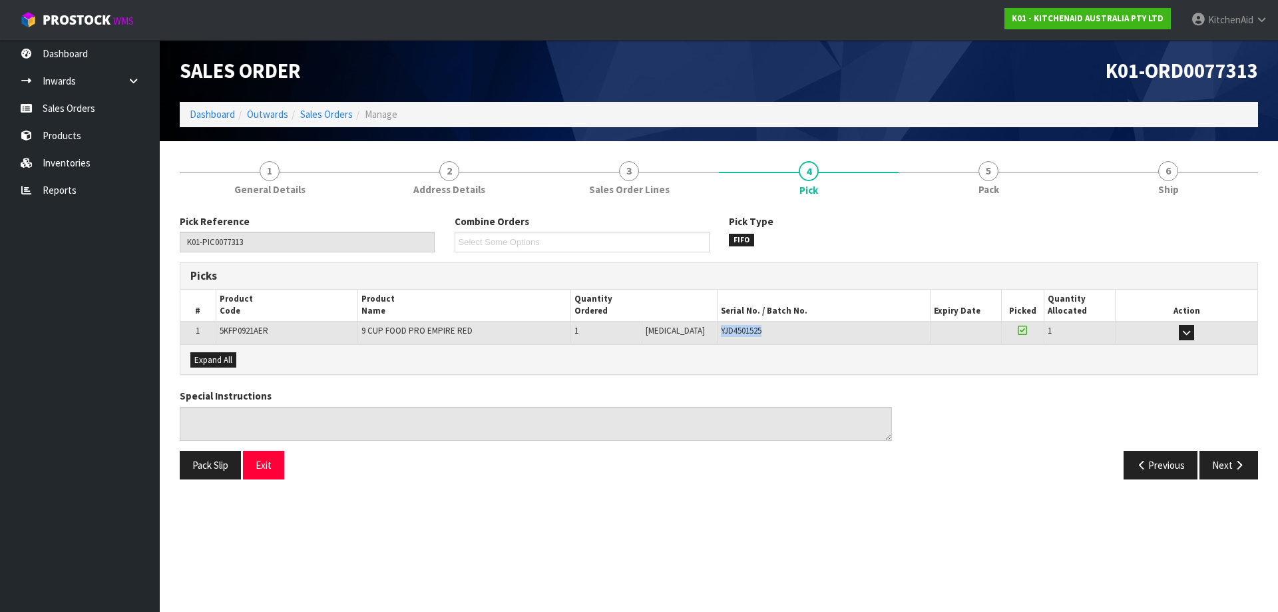
drag, startPoint x: 750, startPoint y: 332, endPoint x: 698, endPoint y: 338, distance: 52.3
click at [717, 338] on td "YJD4501525" at bounding box center [823, 332] width 213 height 23
copy span "YJD4501525"
click at [113, 115] on link "Sales Orders" at bounding box center [80, 108] width 160 height 27
